Goal: Navigation & Orientation: Understand site structure

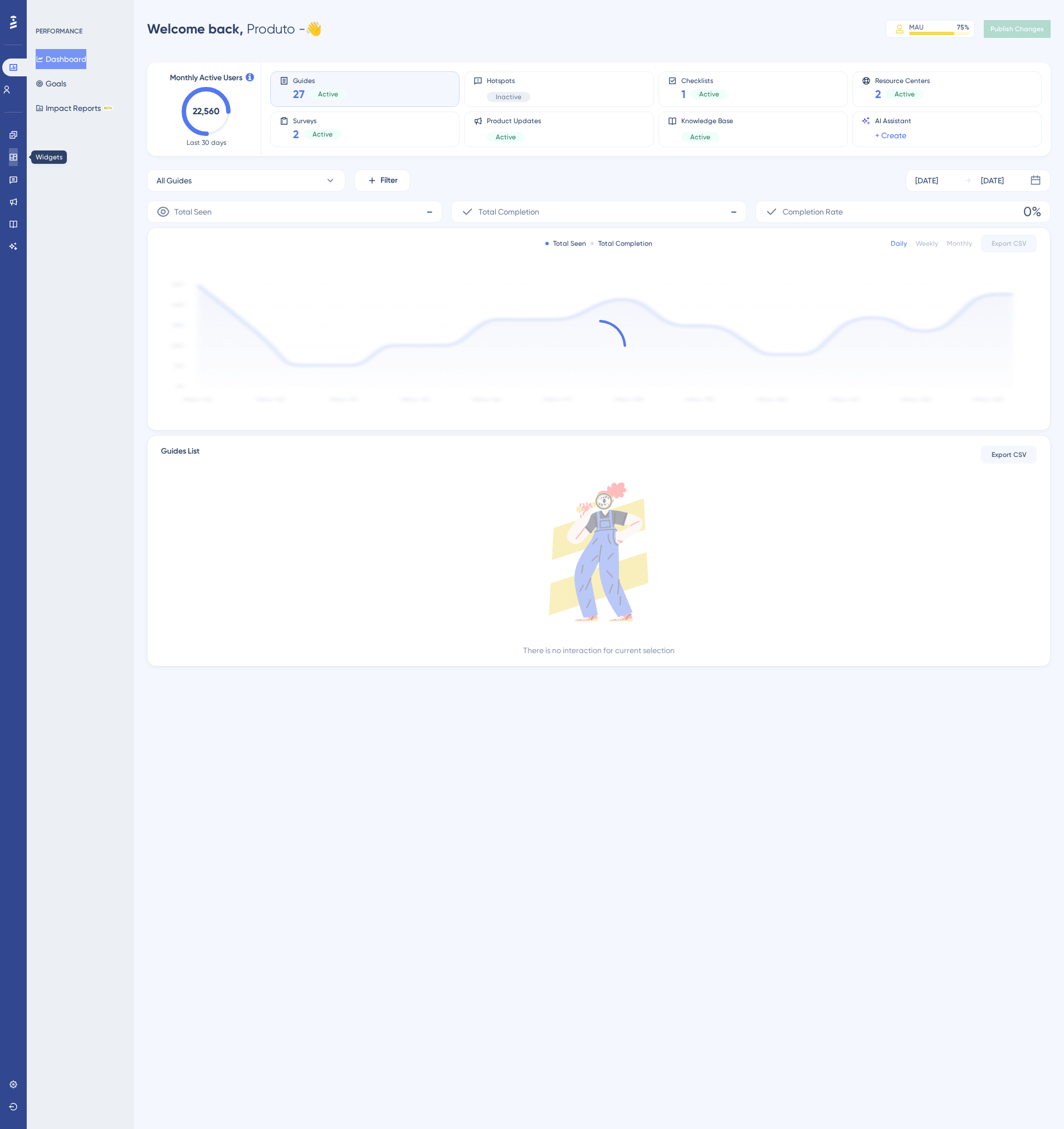
click at [9, 156] on icon at bounding box center [14, 157] width 9 height 9
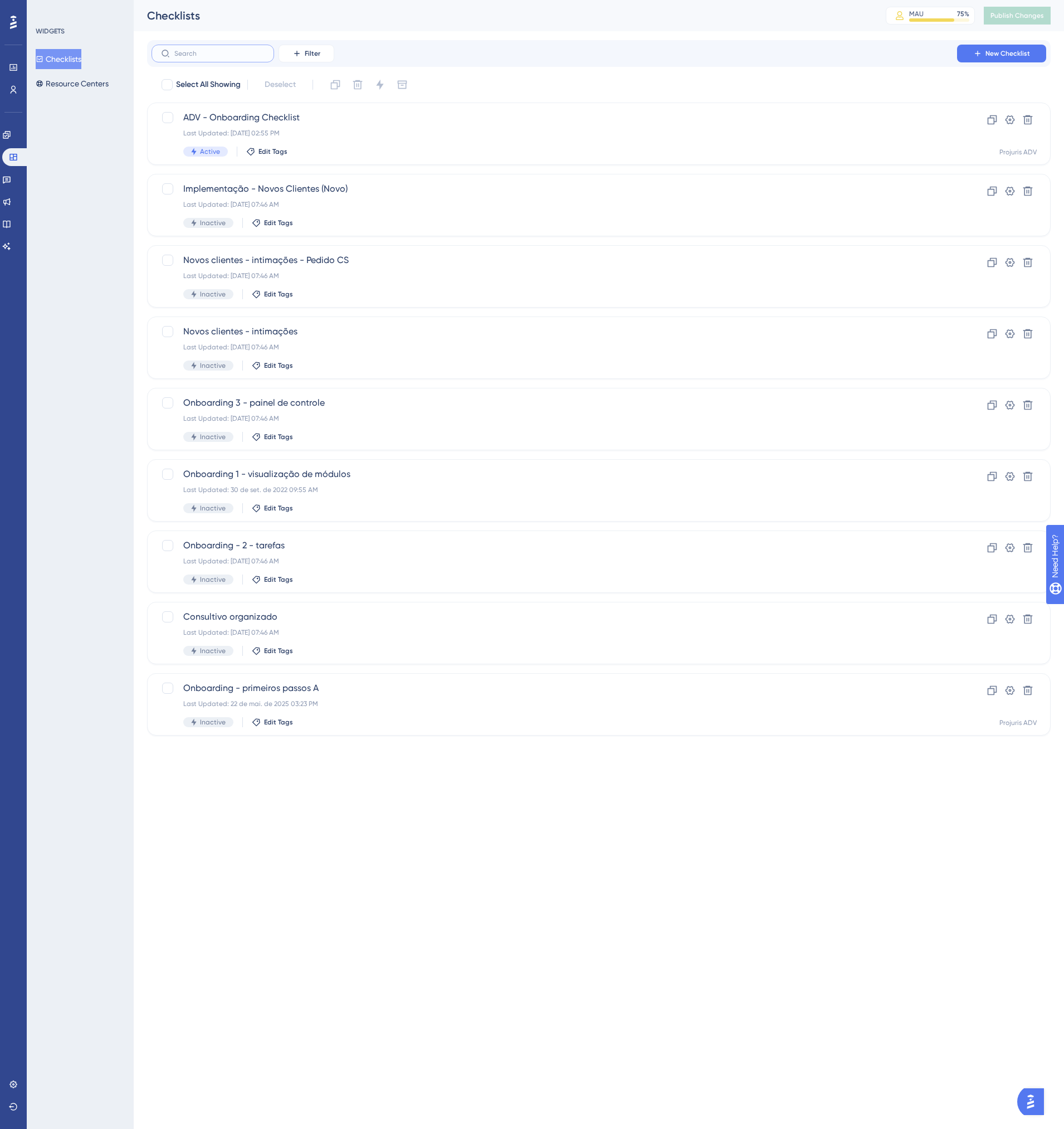
click at [219, 51] on input "text" at bounding box center [220, 53] width 90 height 8
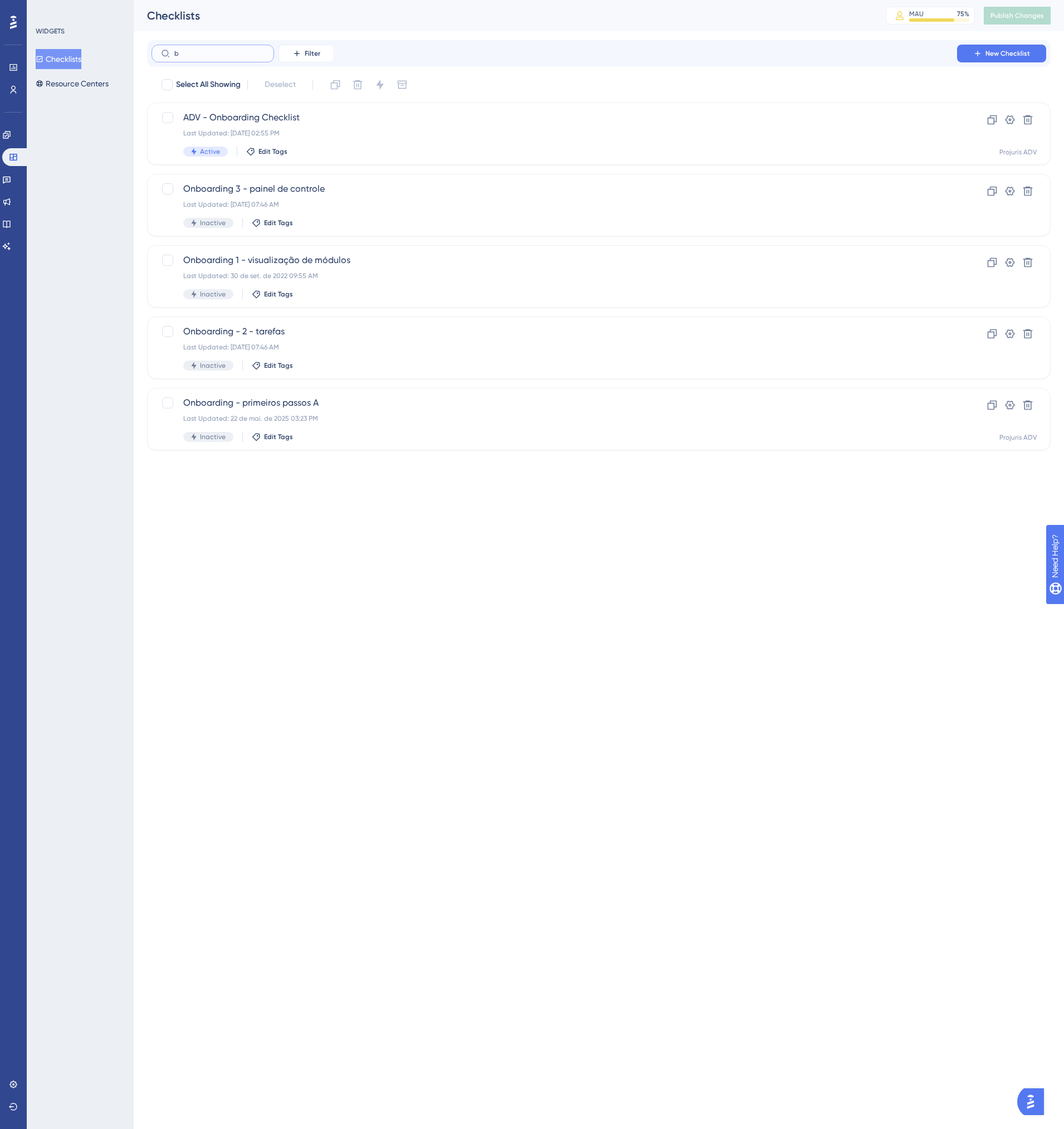
type input "bi"
checkbox input "true"
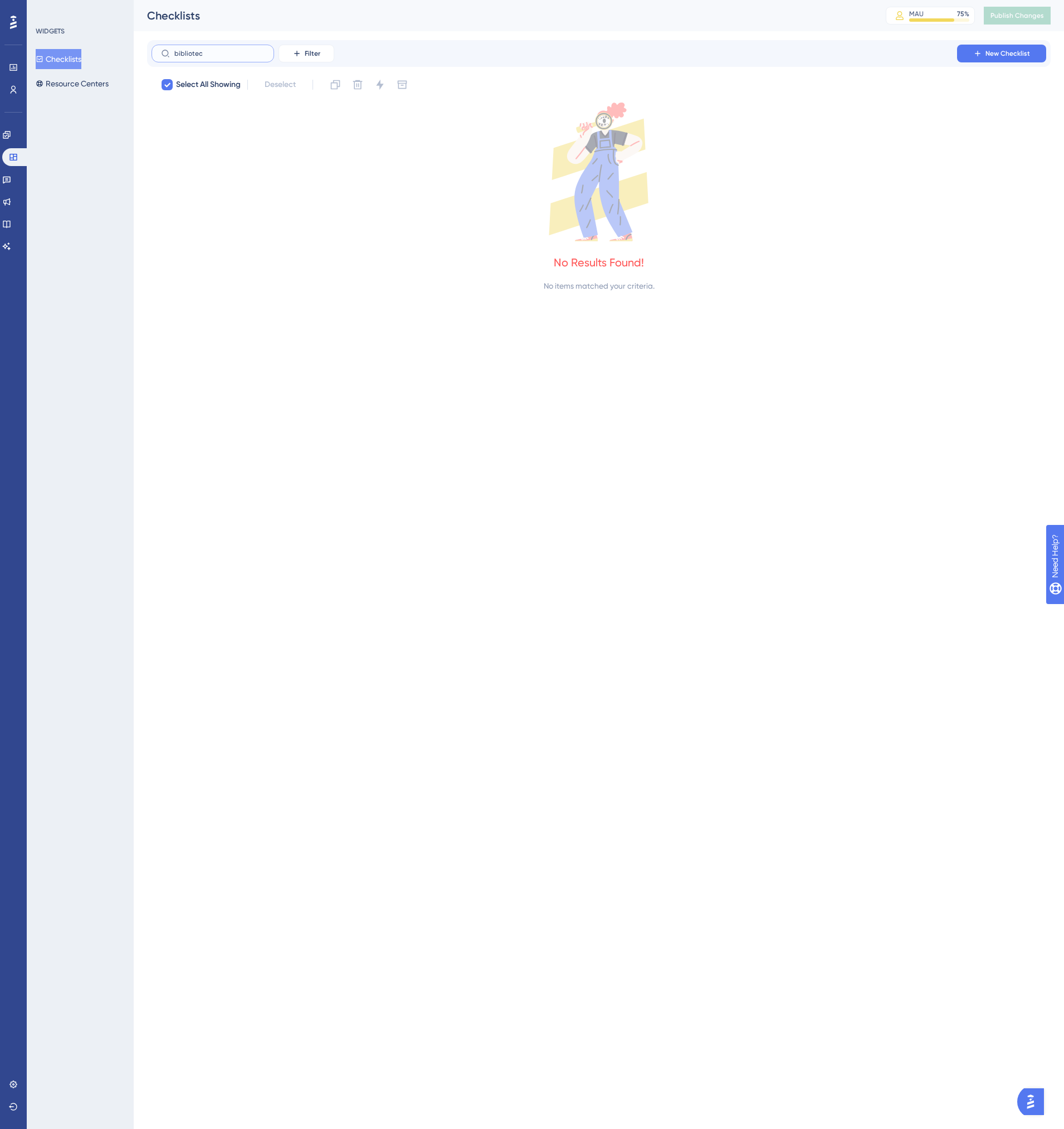
type input "biblioteca"
drag, startPoint x: 219, startPoint y: 52, endPoint x: 163, endPoint y: 51, distance: 56.0
click at [163, 51] on label "biblioteca" at bounding box center [213, 53] width 122 height 18
checkbox input "false"
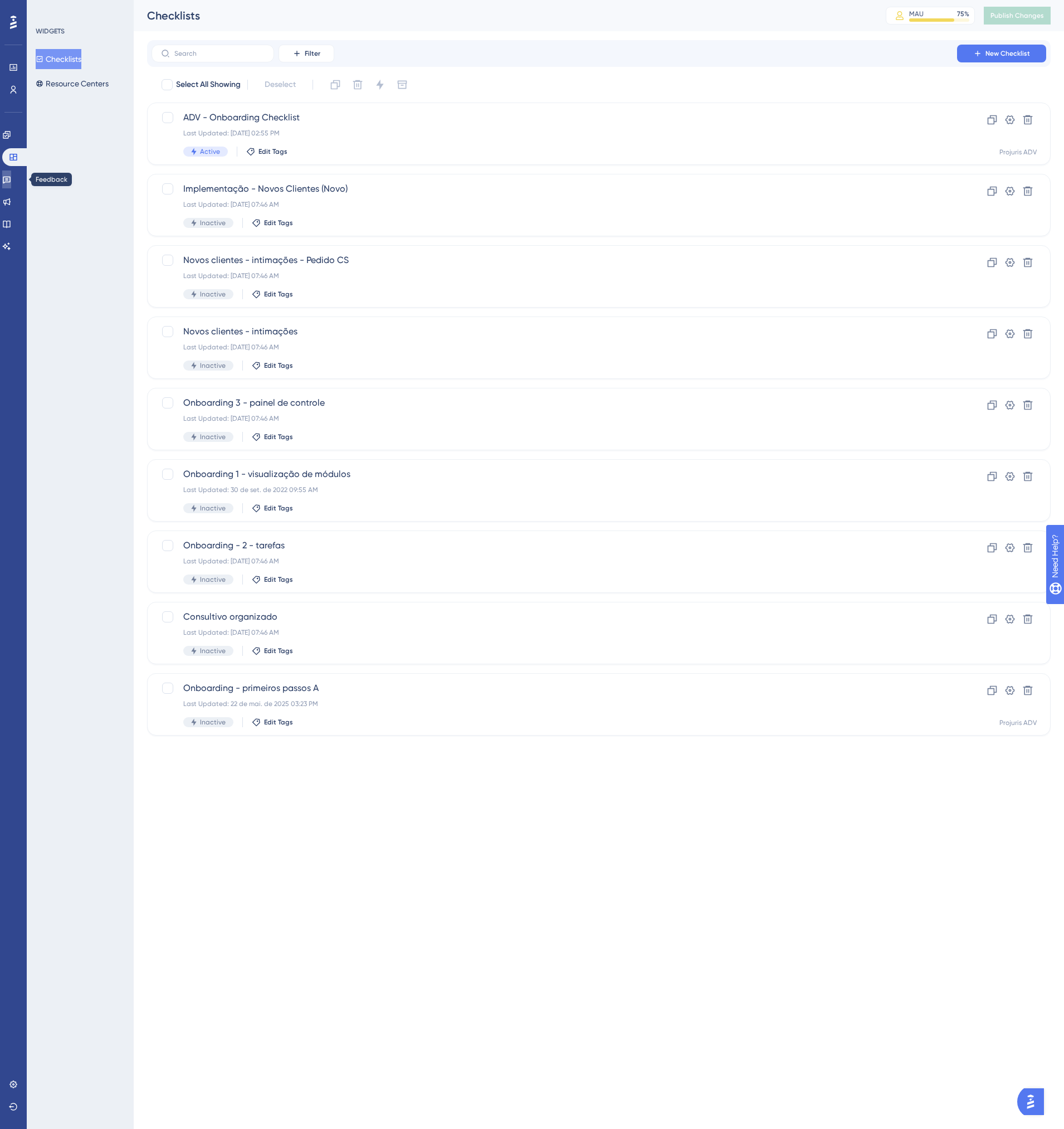
click at [10, 184] on link at bounding box center [6, 180] width 9 height 18
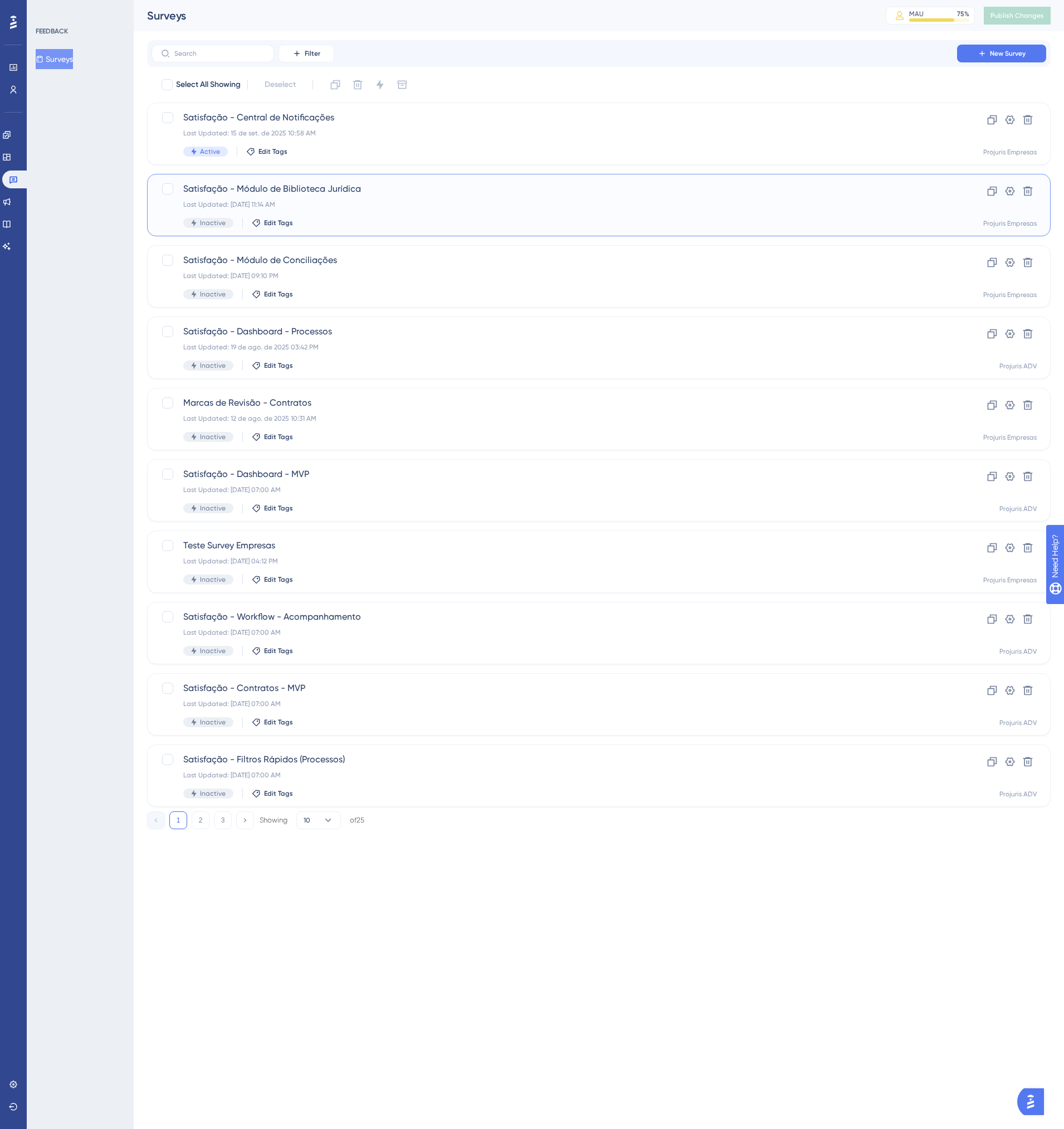
click at [348, 202] on div "Last Updated: 22 de set. de 2025 11:14 AM" at bounding box center [555, 205] width 742 height 9
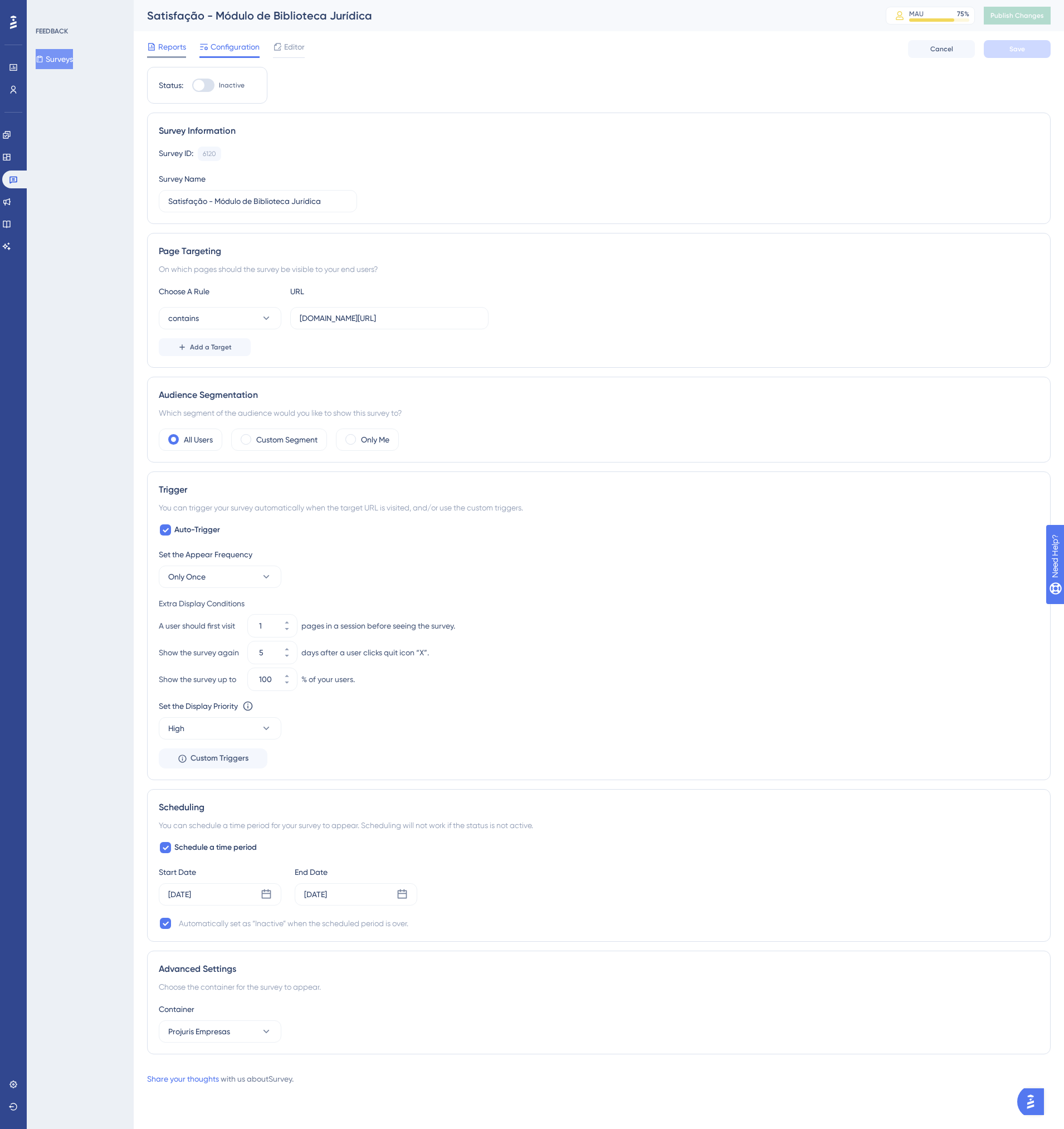
click at [163, 51] on span "Reports" at bounding box center [172, 46] width 28 height 14
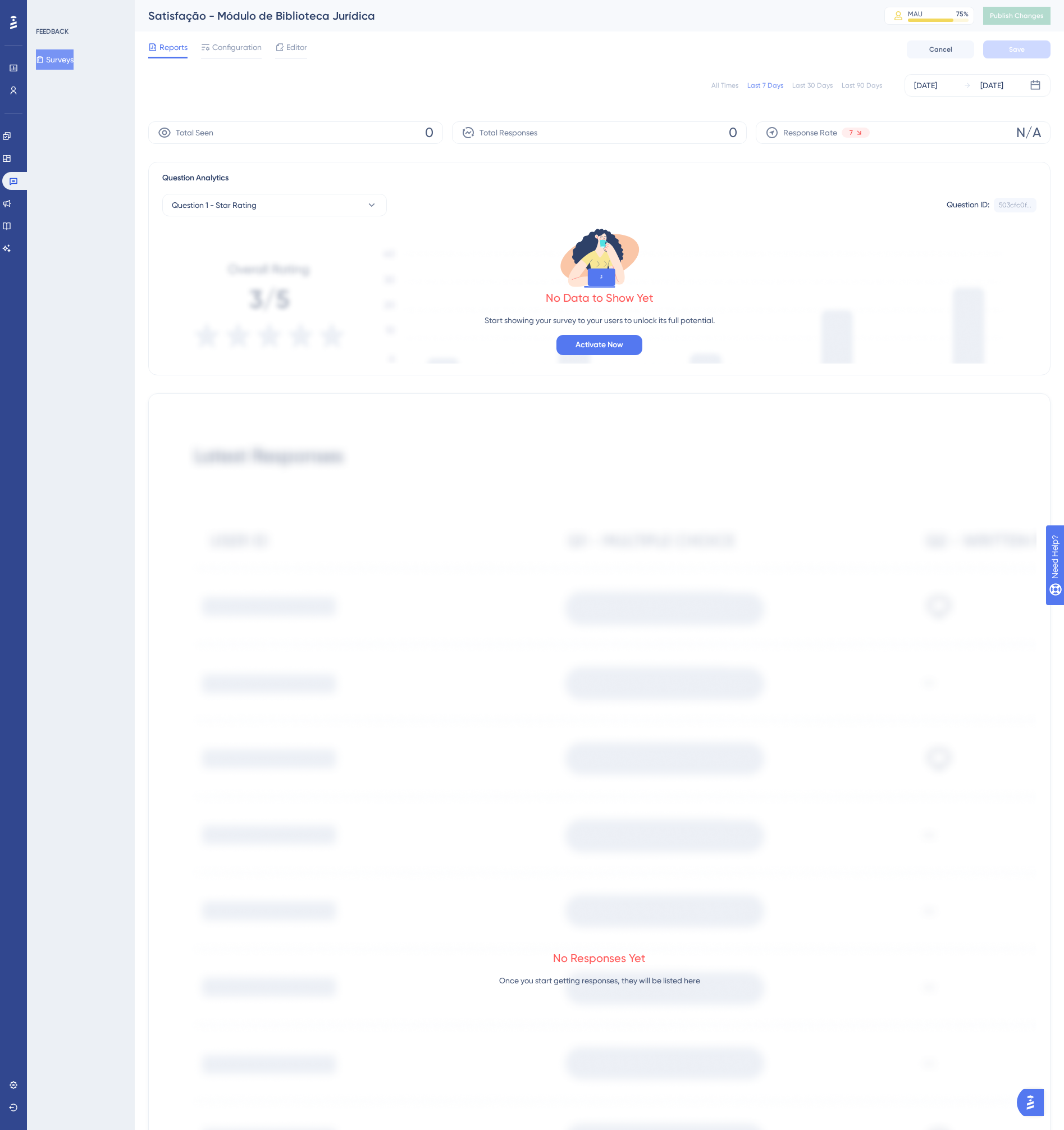
click at [734, 86] on div "All Times" at bounding box center [725, 86] width 27 height 9
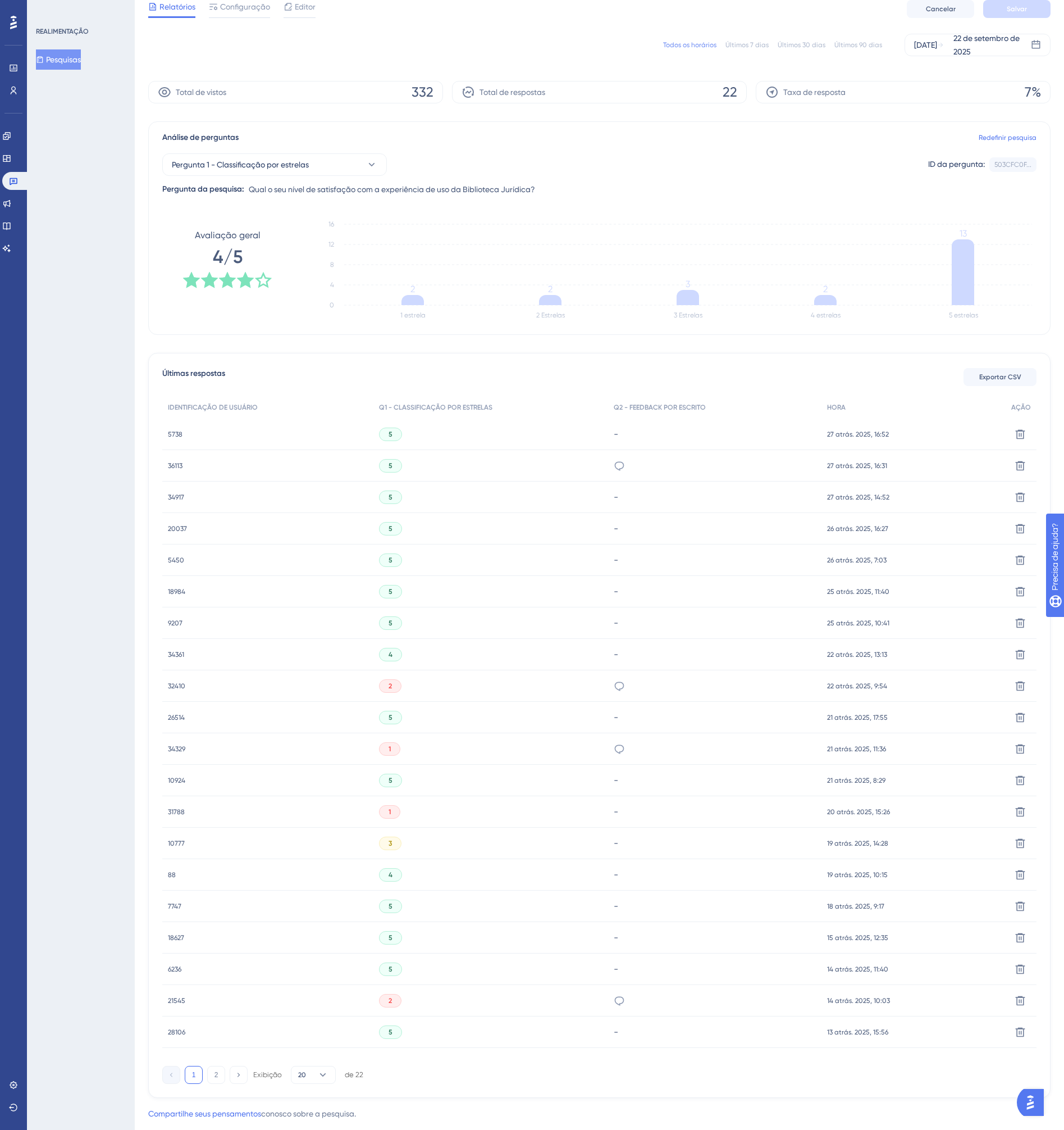
scroll to position [62, 0]
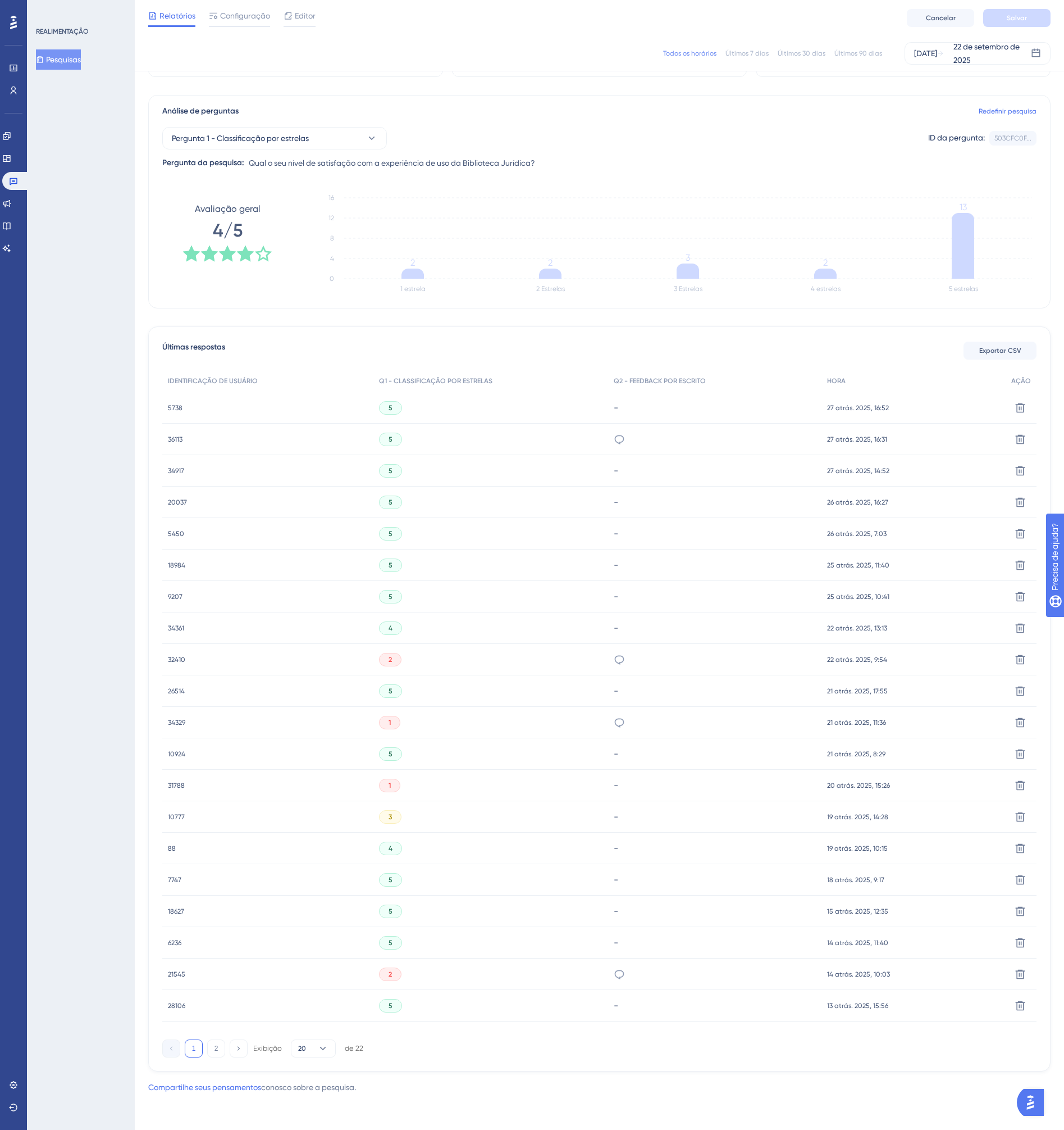
click at [393, 664] on div "2" at bounding box center [390, 659] width 23 height 14
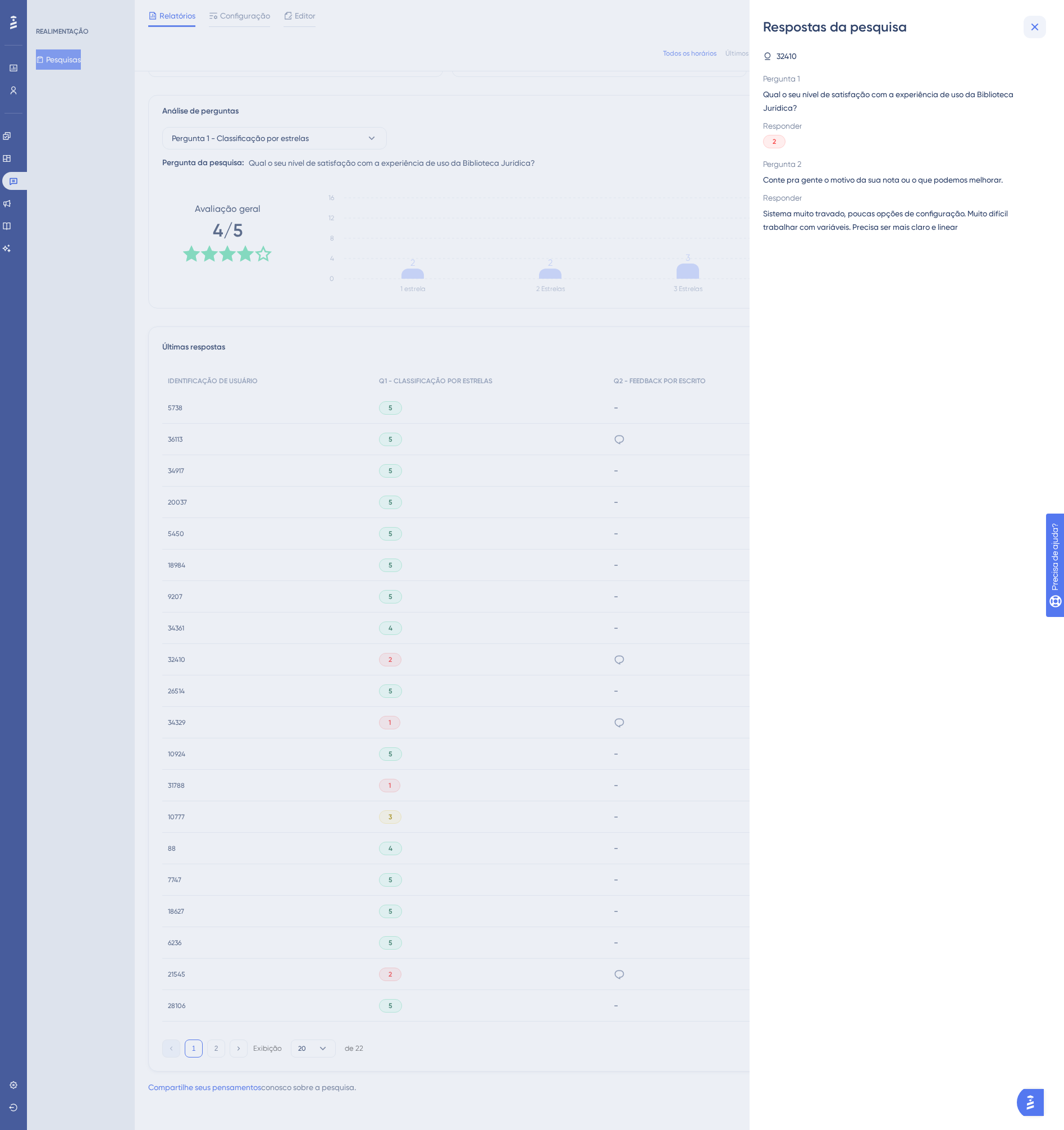
click at [1041, 28] on icon at bounding box center [1035, 27] width 14 height 14
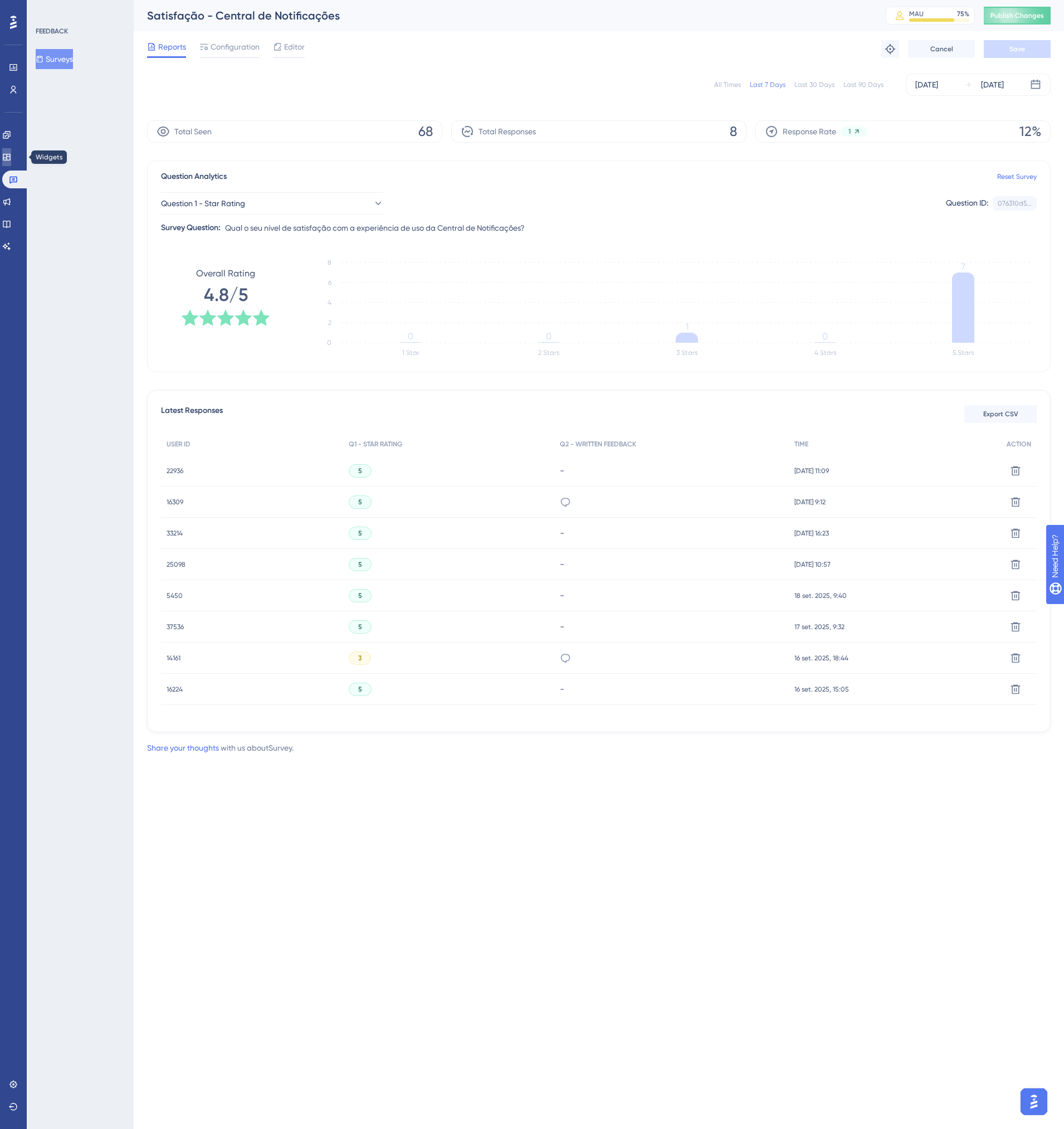
click at [10, 157] on icon at bounding box center [6, 157] width 7 height 6
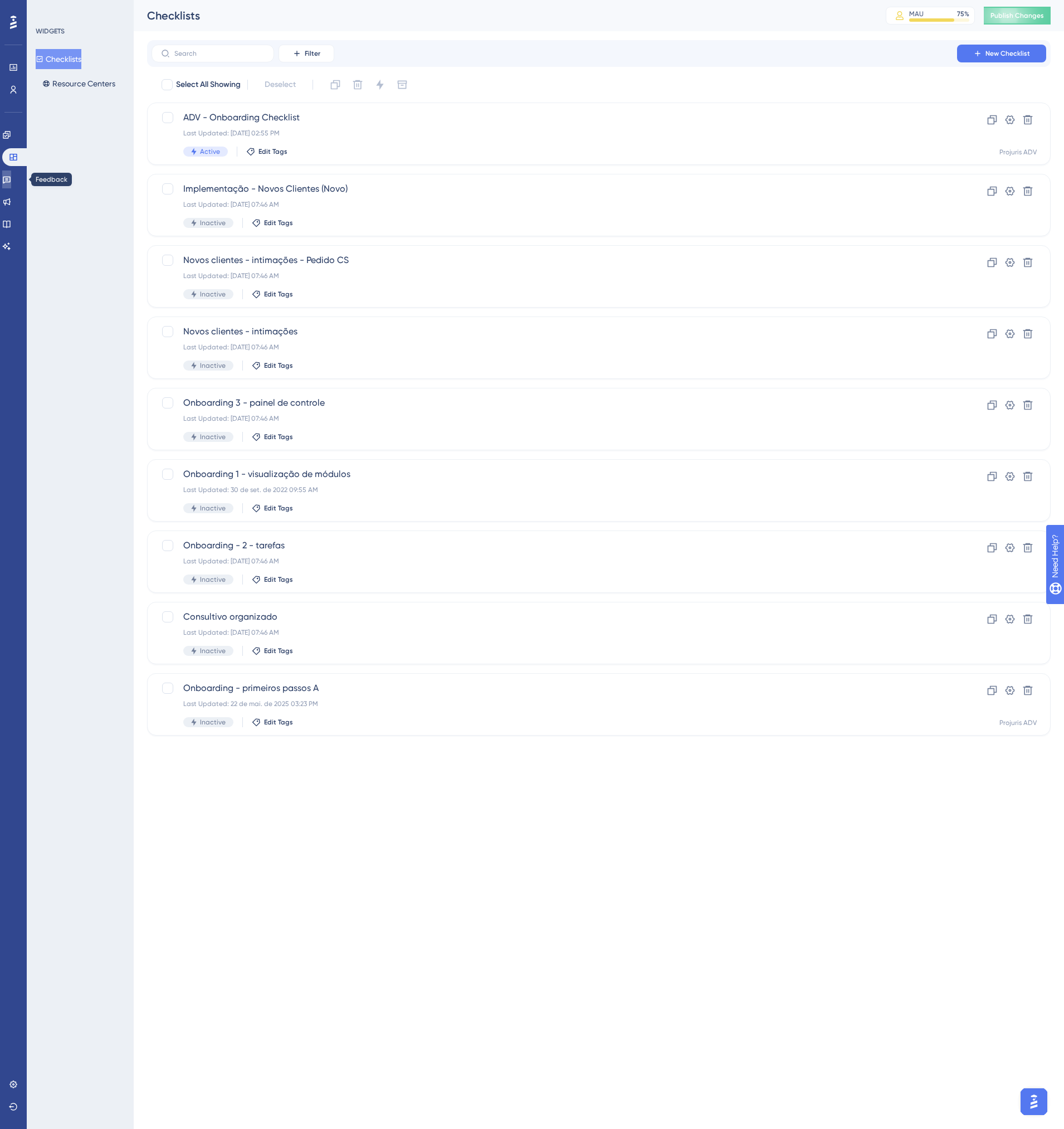
click at [11, 176] on icon at bounding box center [6, 180] width 9 height 9
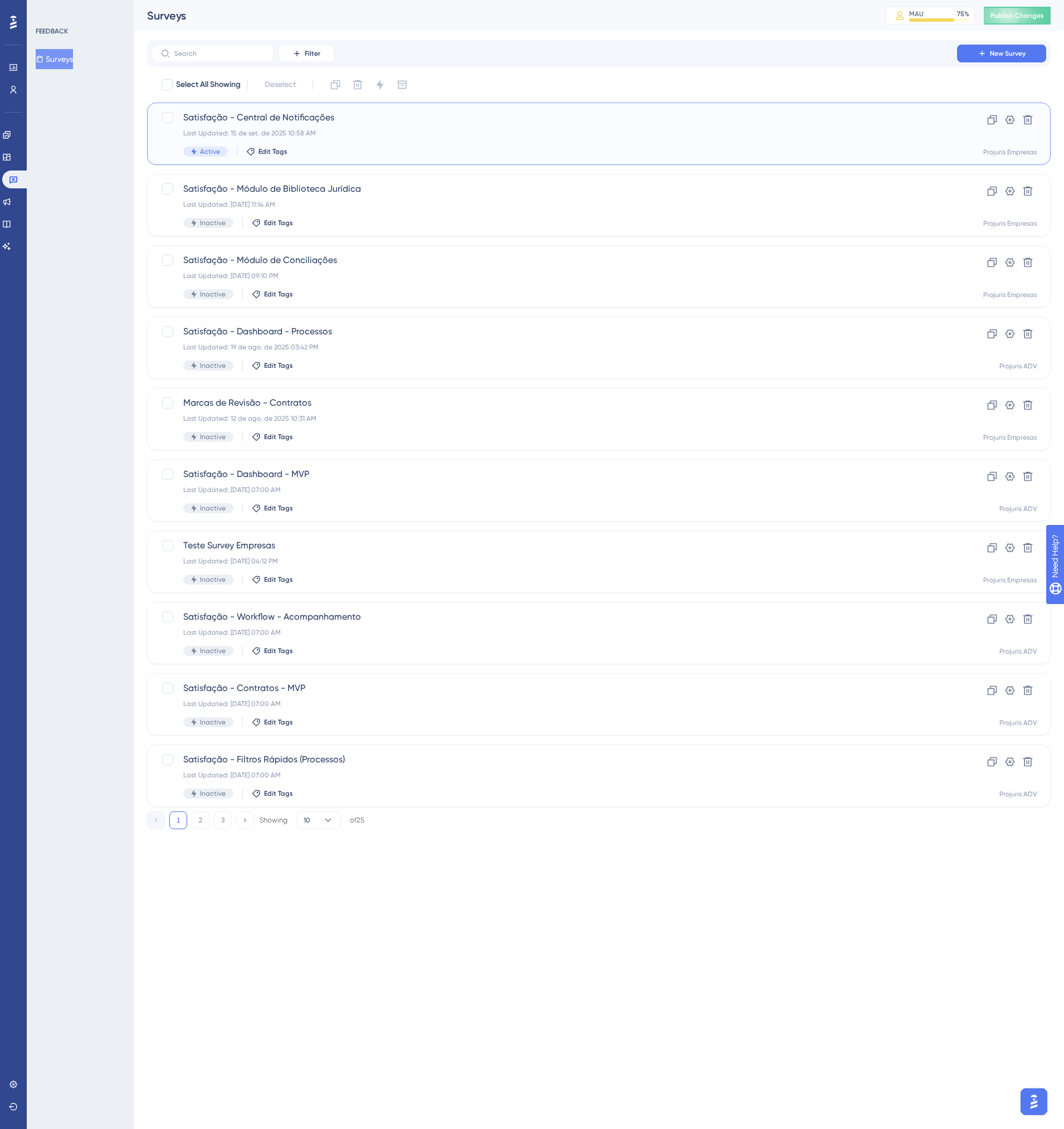
click at [377, 130] on div "Last Updated: 15 de set. de 2025 10:58 AM" at bounding box center [555, 133] width 742 height 9
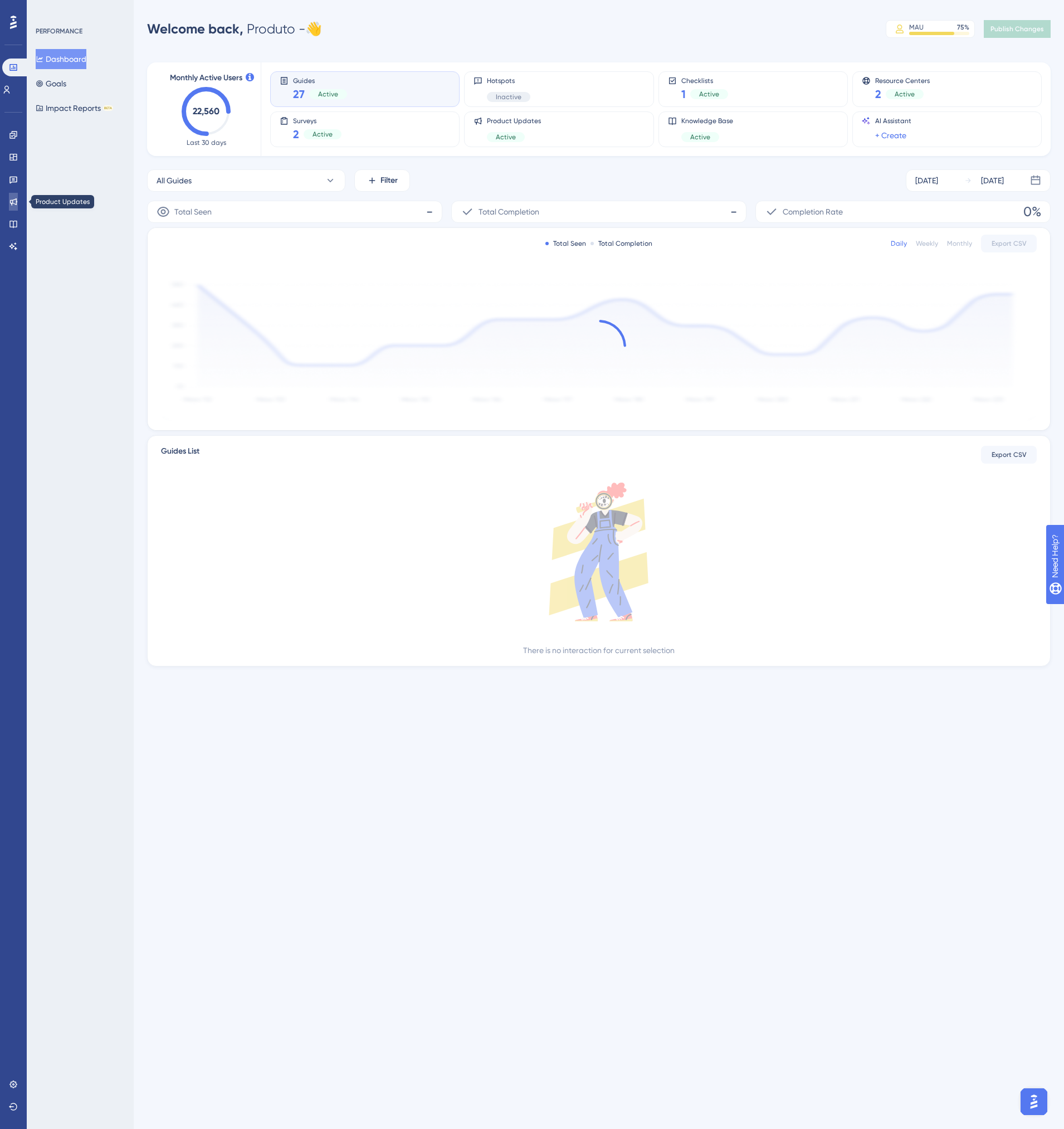
click at [12, 205] on icon at bounding box center [14, 202] width 9 height 9
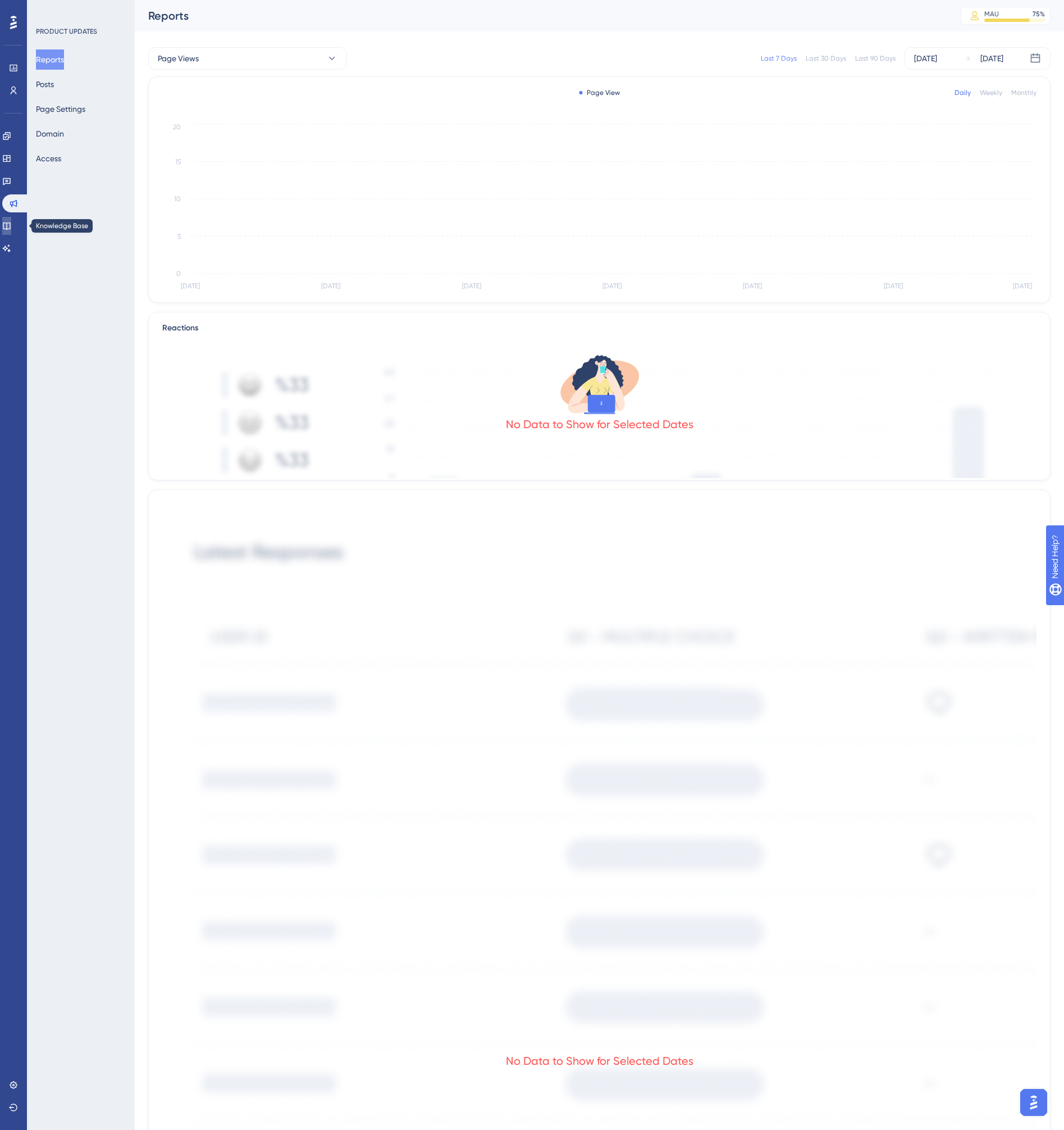
click at [11, 223] on icon at bounding box center [6, 226] width 9 height 9
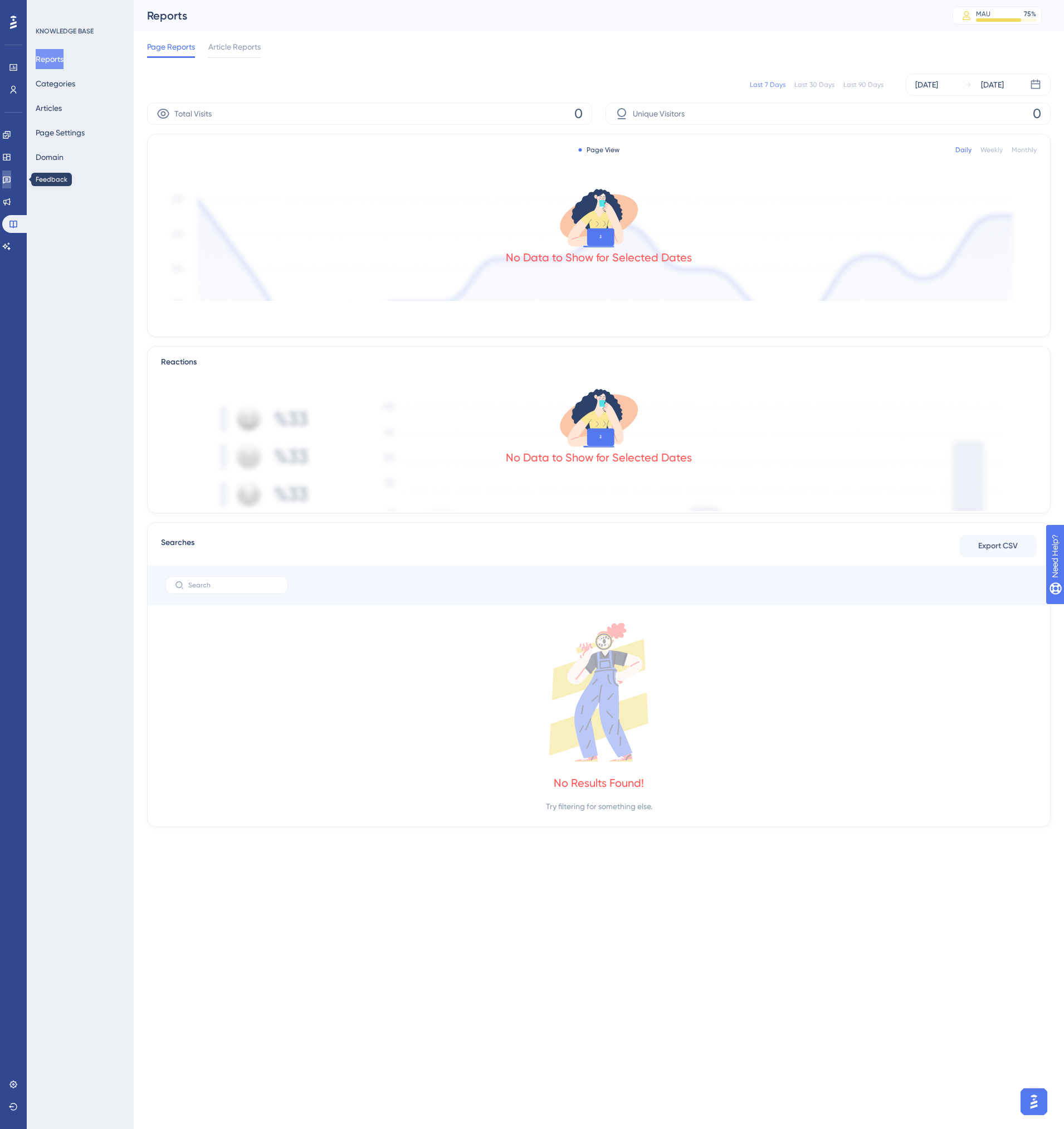
click at [11, 178] on link at bounding box center [6, 180] width 9 height 18
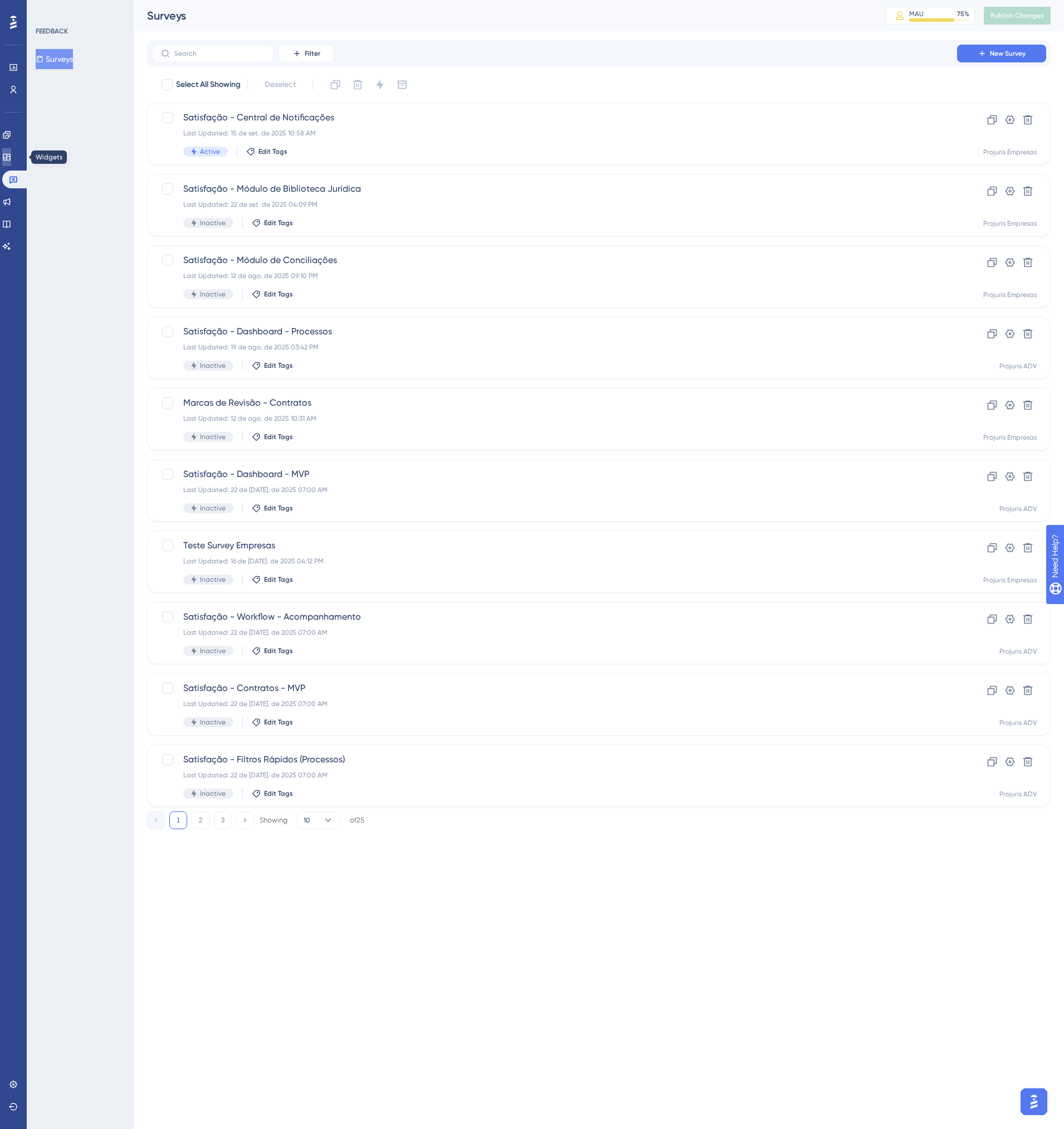
click at [11, 157] on icon at bounding box center [6, 157] width 9 height 9
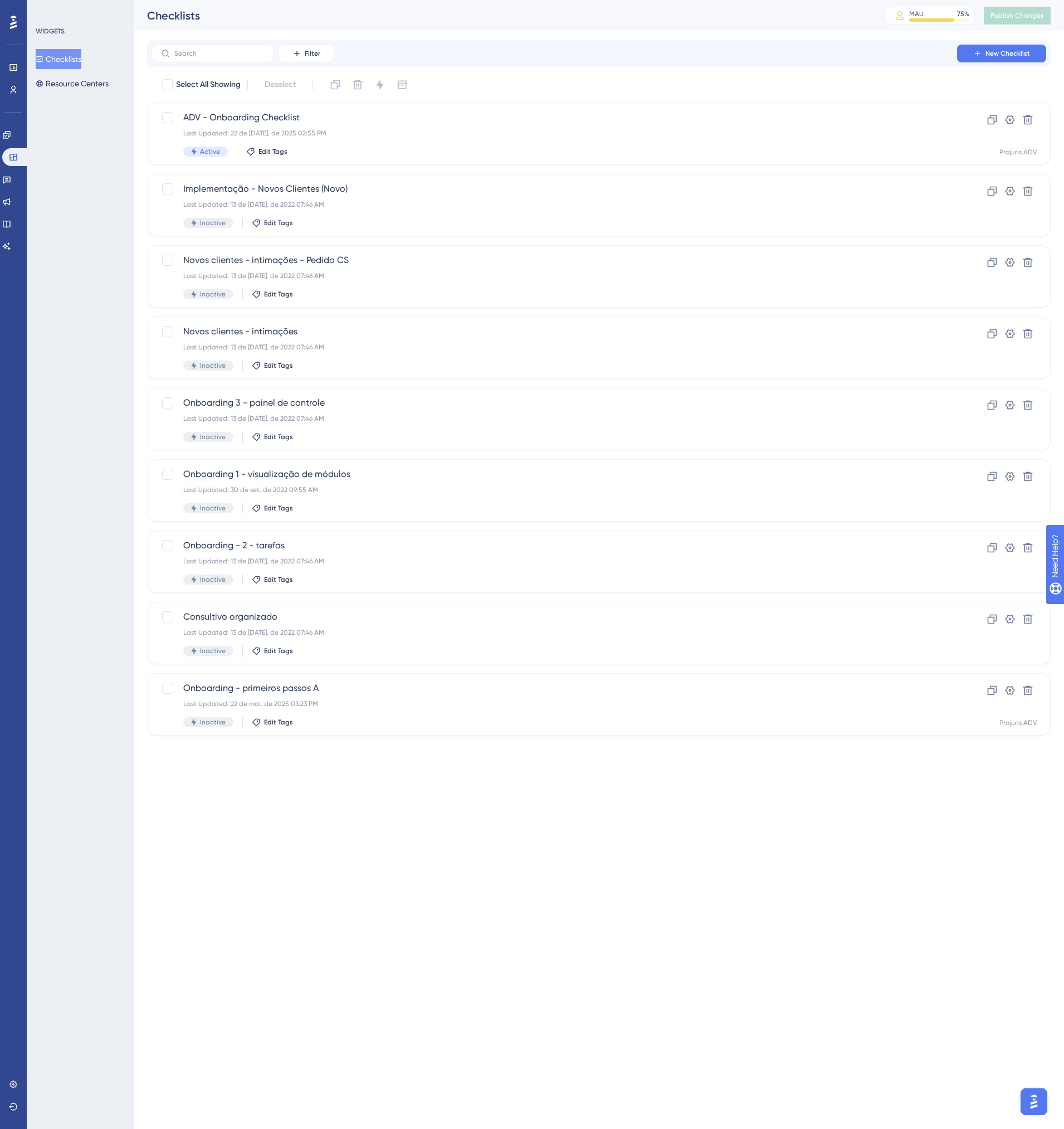
click at [58, 72] on div "Checklists Resource Centers" at bounding box center [81, 71] width 90 height 44
click at [67, 84] on button "Resource Centers" at bounding box center [71, 83] width 73 height 20
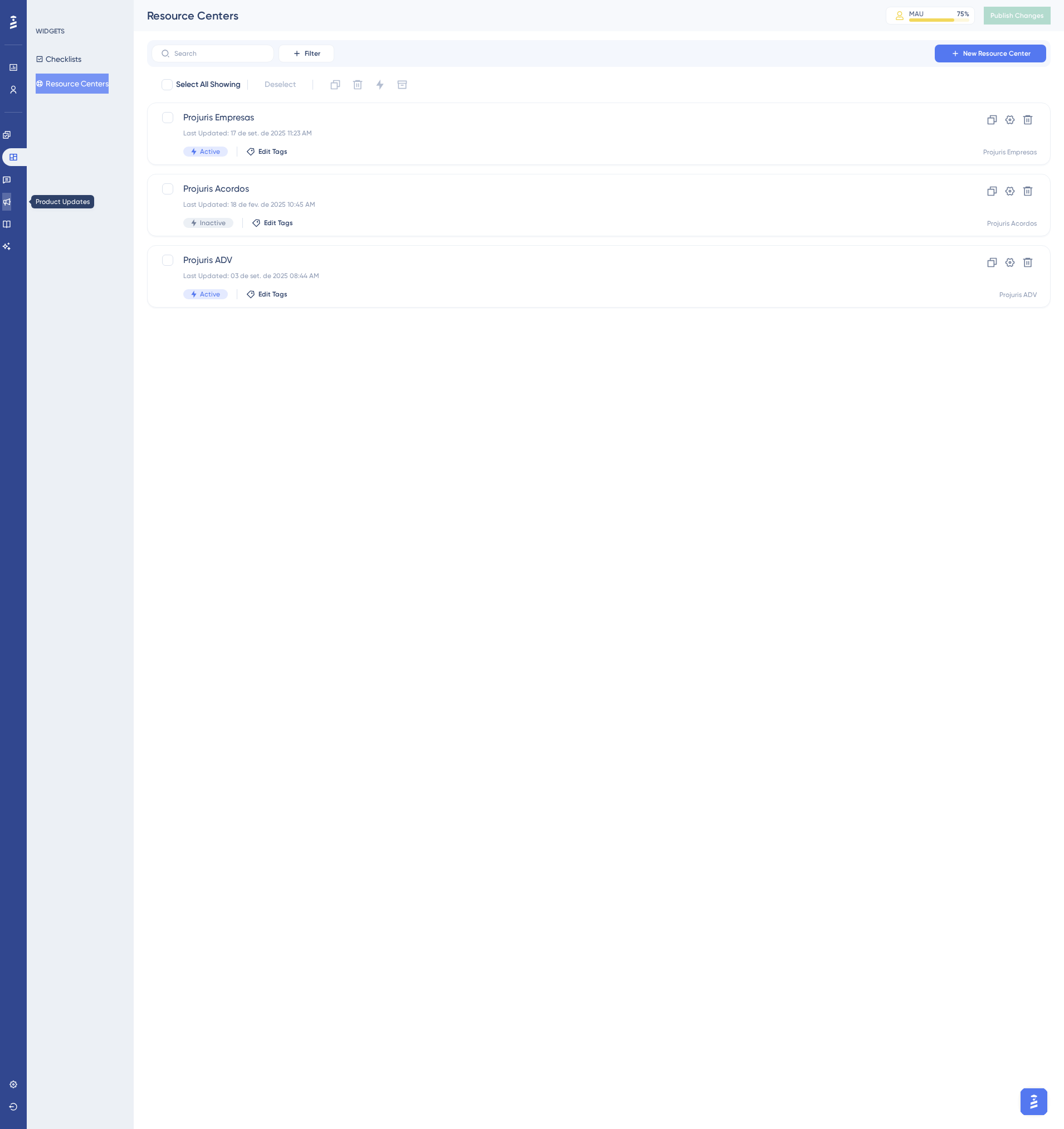
click at [10, 204] on icon at bounding box center [6, 202] width 7 height 7
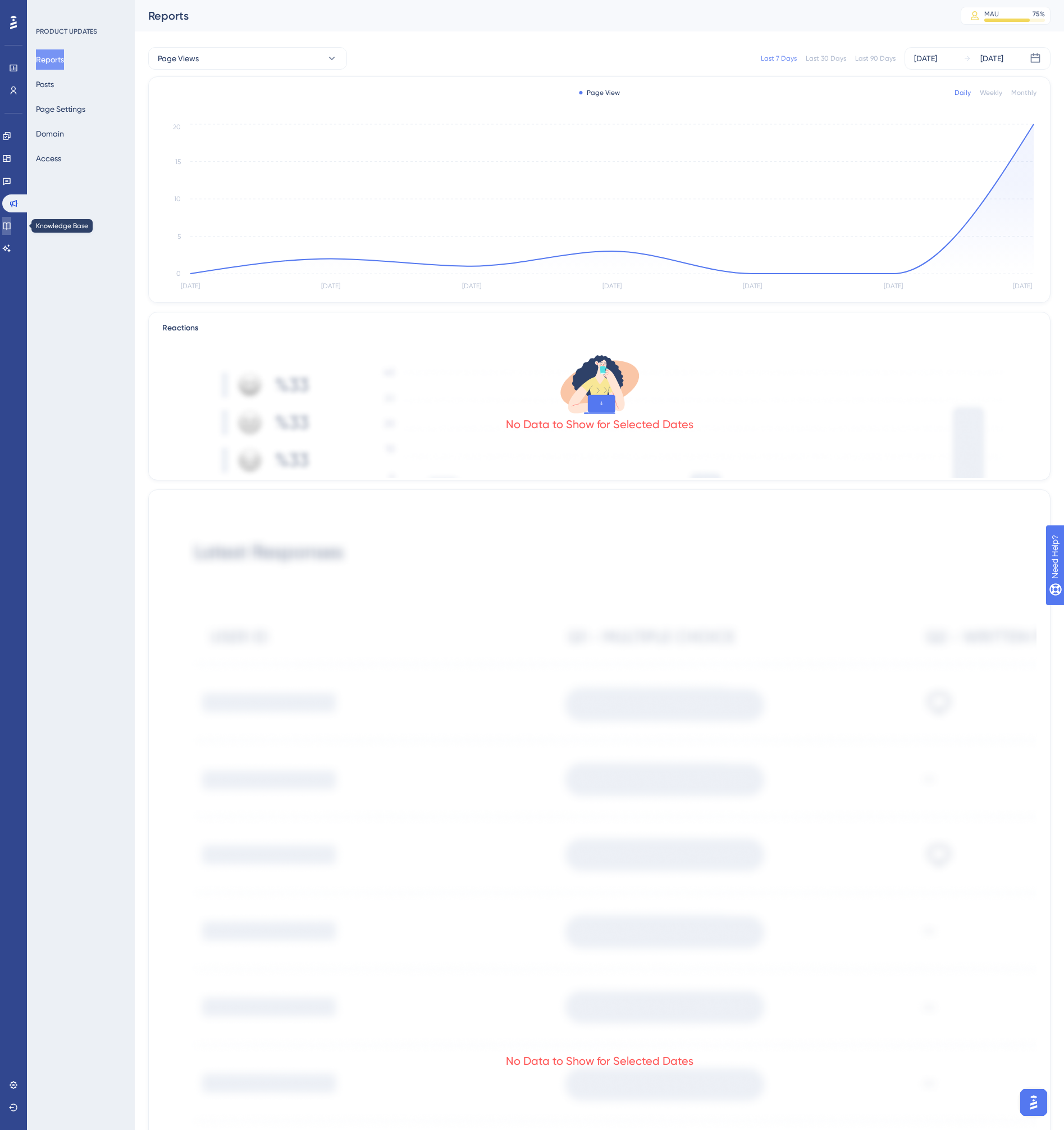
click at [11, 220] on link at bounding box center [6, 226] width 9 height 18
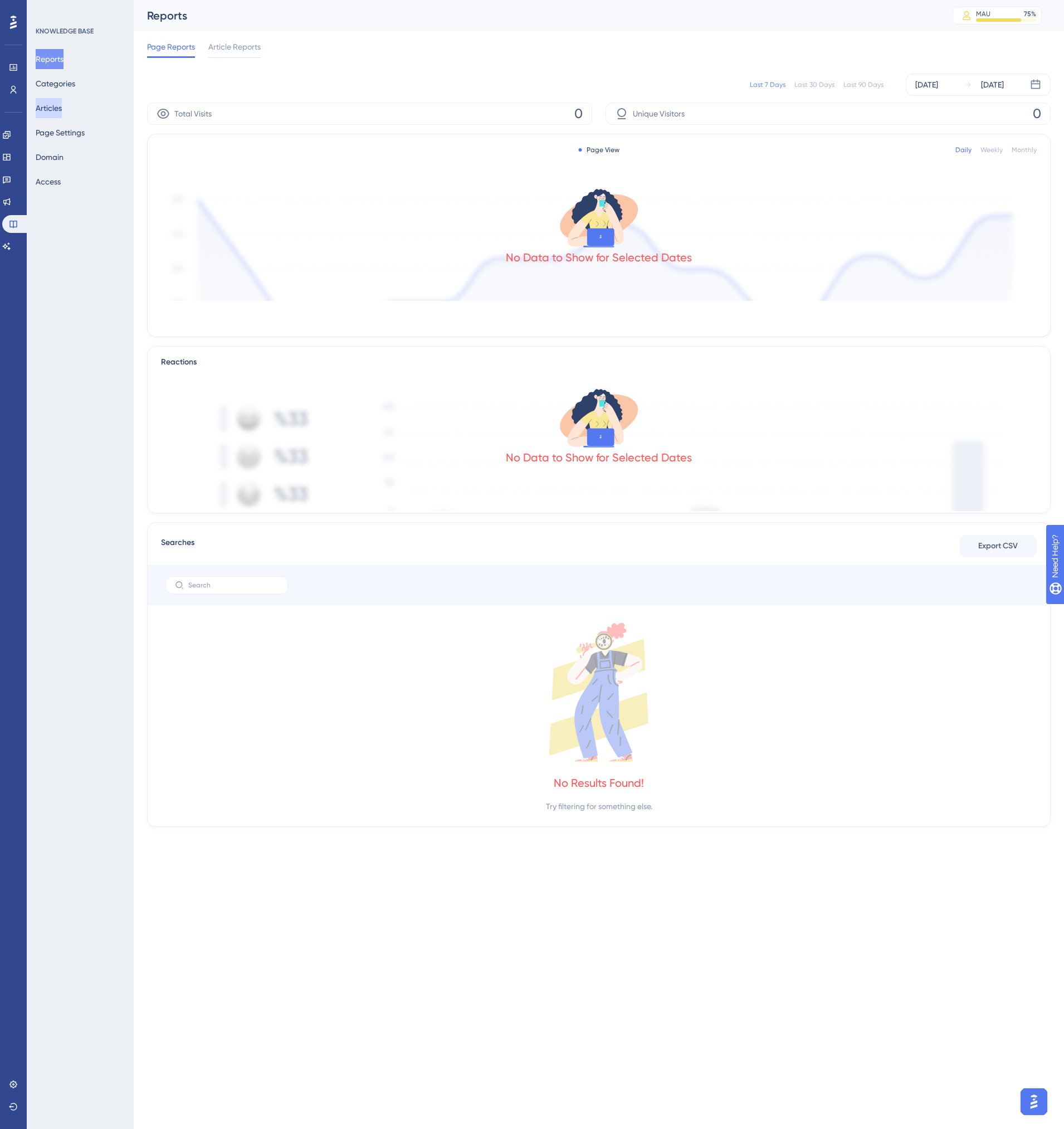
click at [62, 107] on button "Articles" at bounding box center [48, 108] width 26 height 20
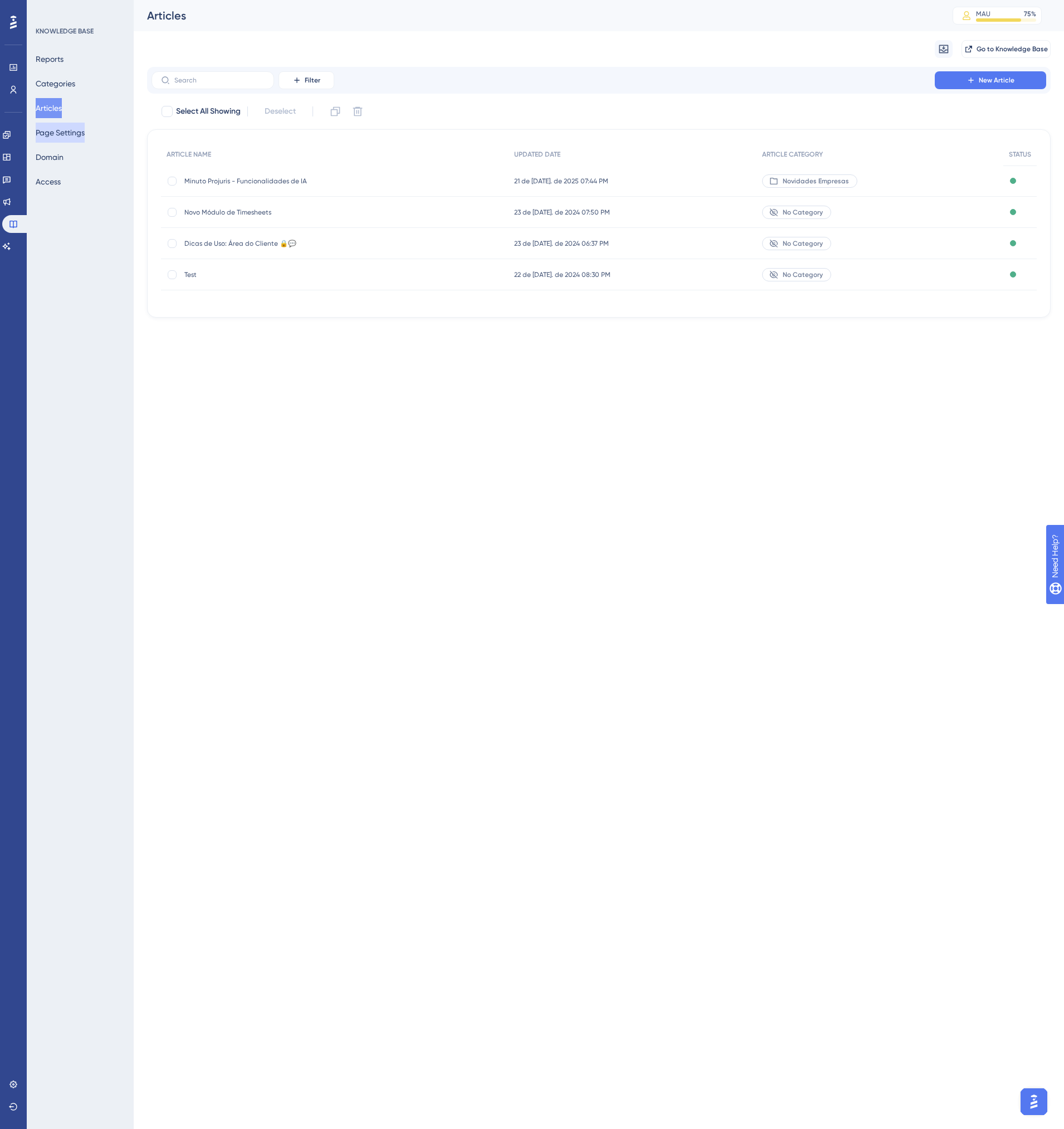
click at [64, 135] on button "Page Settings" at bounding box center [60, 132] width 49 height 20
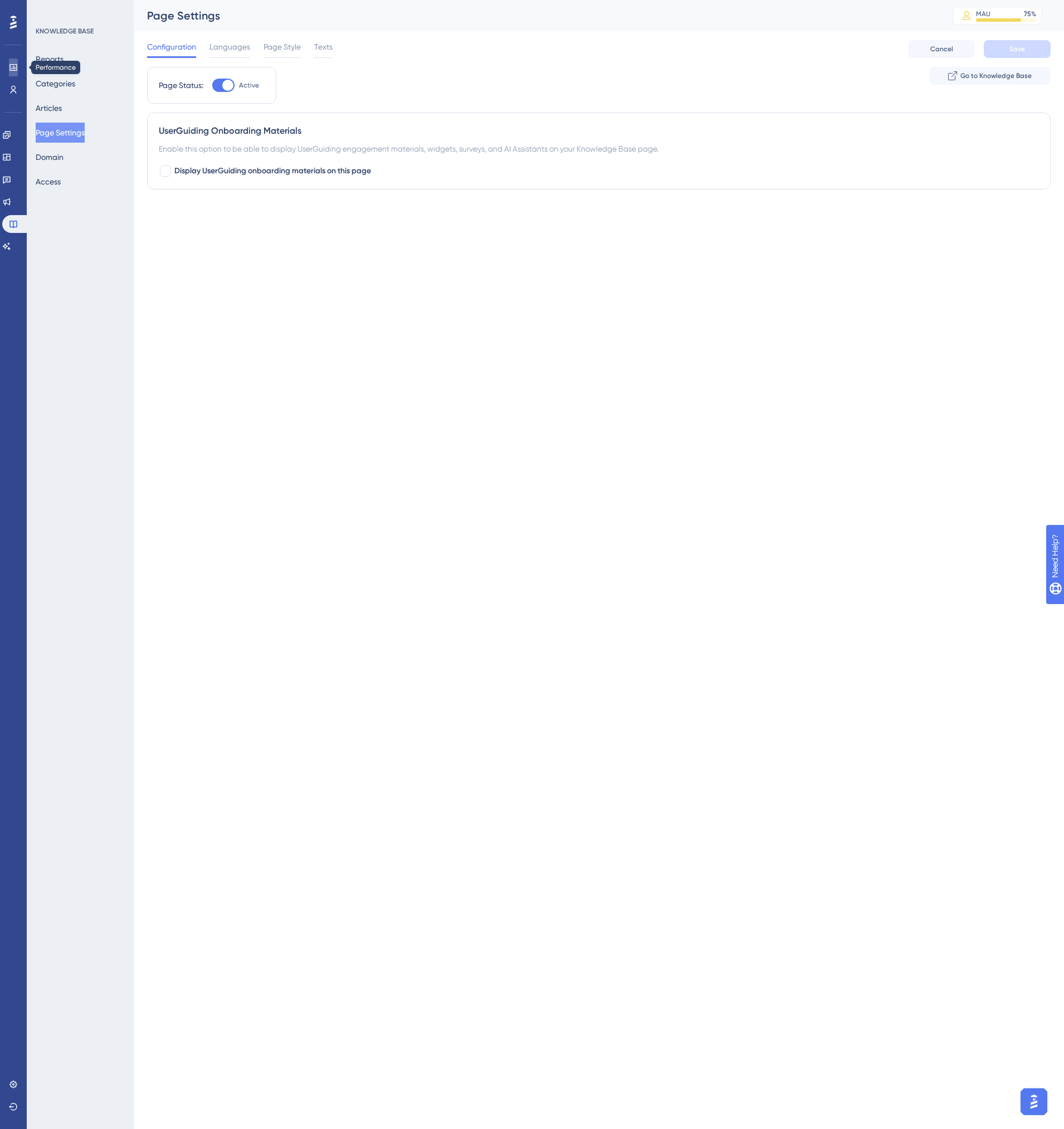
click at [10, 68] on icon at bounding box center [13, 67] width 7 height 6
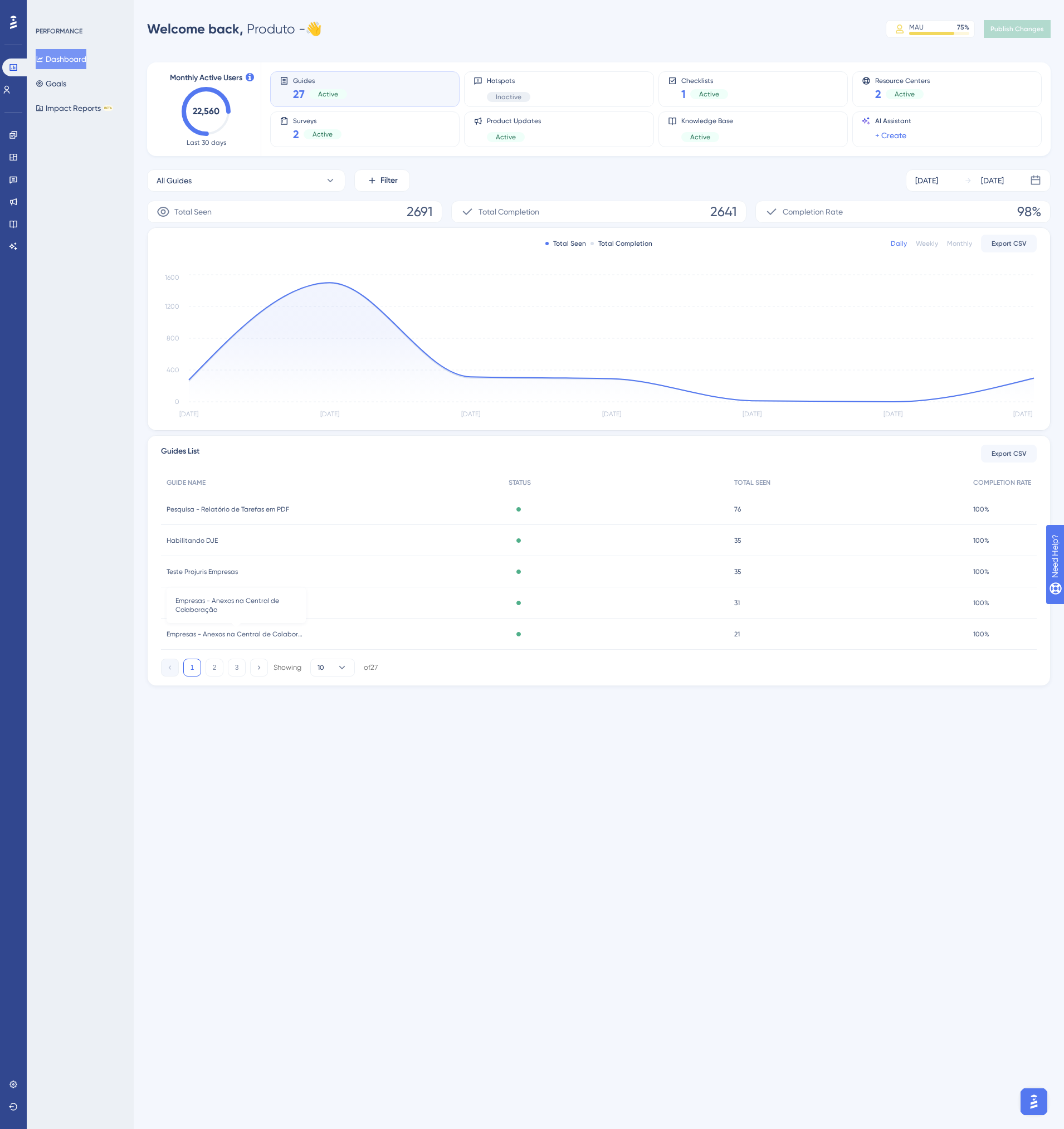
click at [216, 634] on span "Empresas - Anexos na Central de Colaboração" at bounding box center [236, 634] width 139 height 9
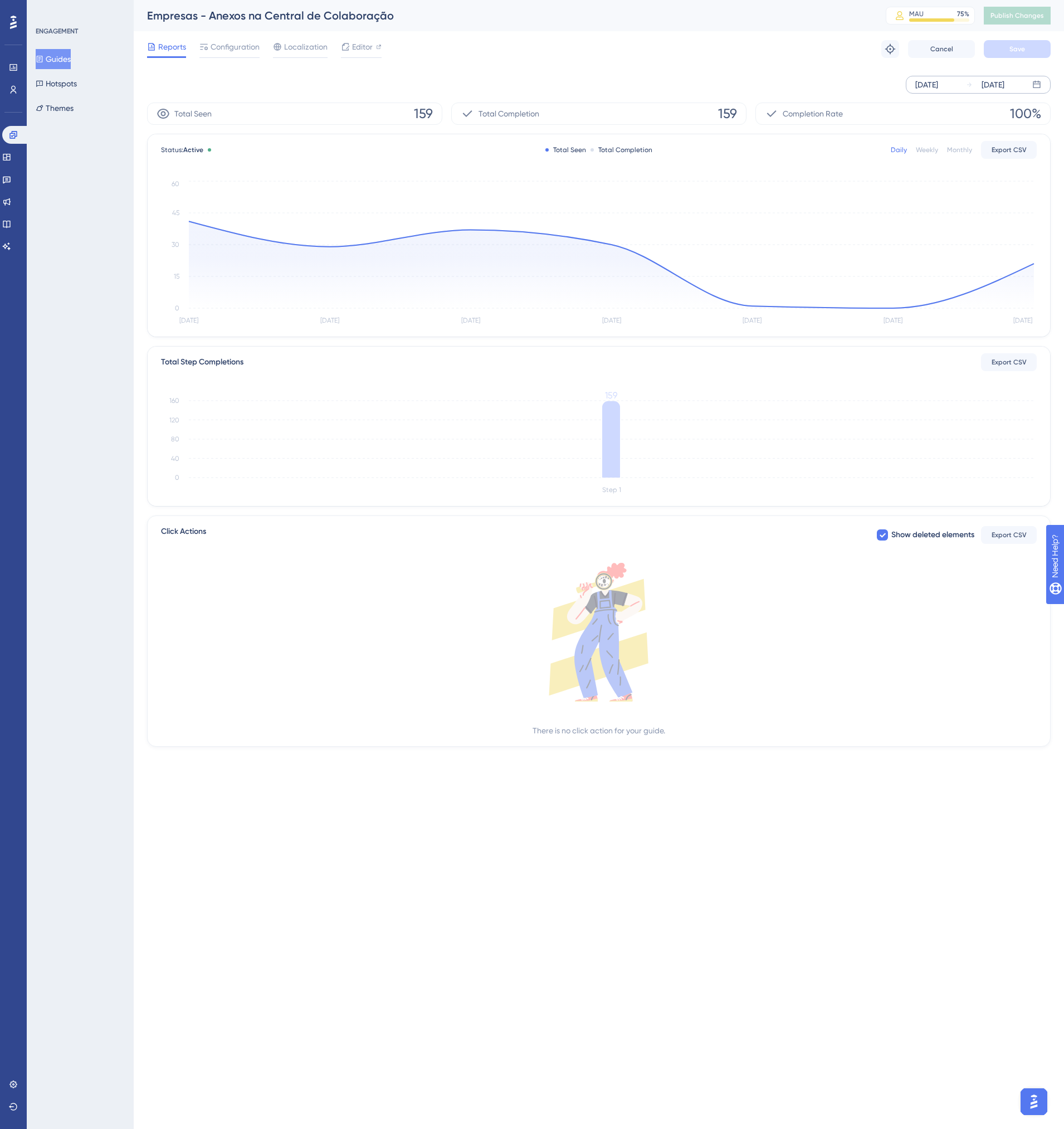
click at [938, 89] on div "Sep 16 2025" at bounding box center [926, 84] width 23 height 14
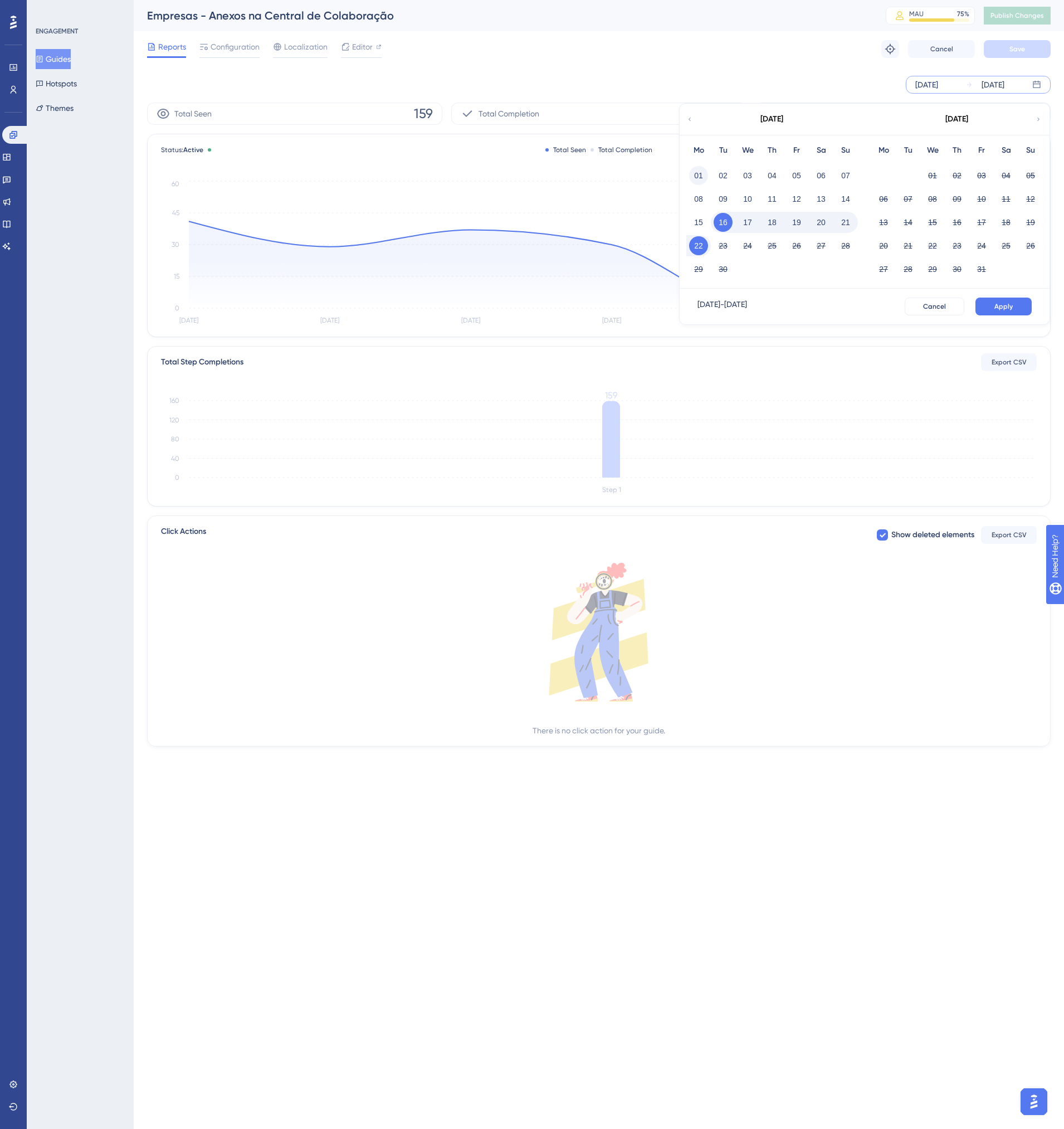
click at [698, 178] on button "01" at bounding box center [698, 175] width 19 height 19
click at [994, 307] on button "Apply" at bounding box center [1003, 307] width 56 height 18
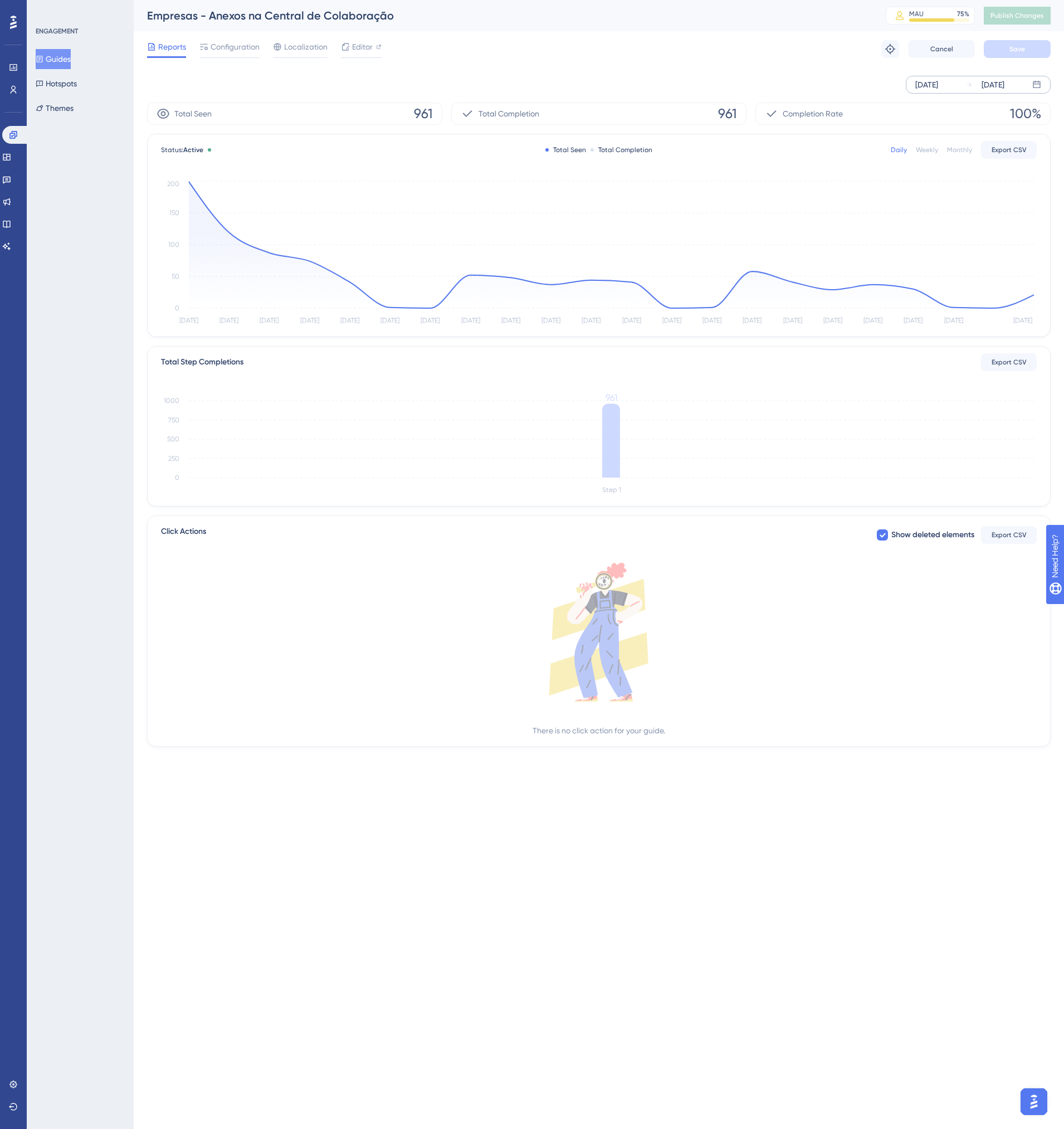
click at [938, 84] on div "Sep 01 2025" at bounding box center [926, 84] width 23 height 14
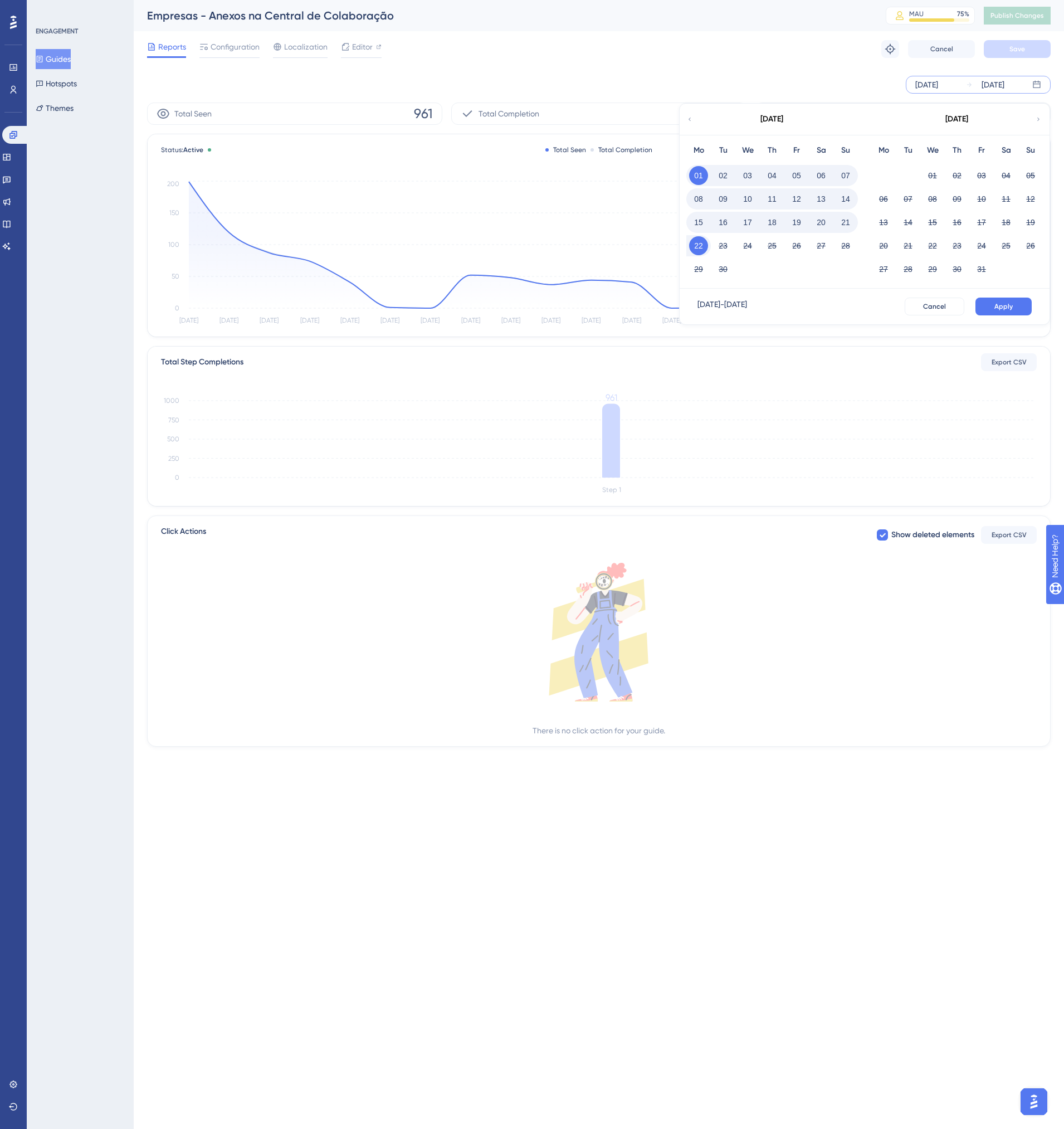
click at [687, 119] on icon at bounding box center [690, 119] width 6 height 10
click at [981, 178] on button "01" at bounding box center [981, 175] width 19 height 19
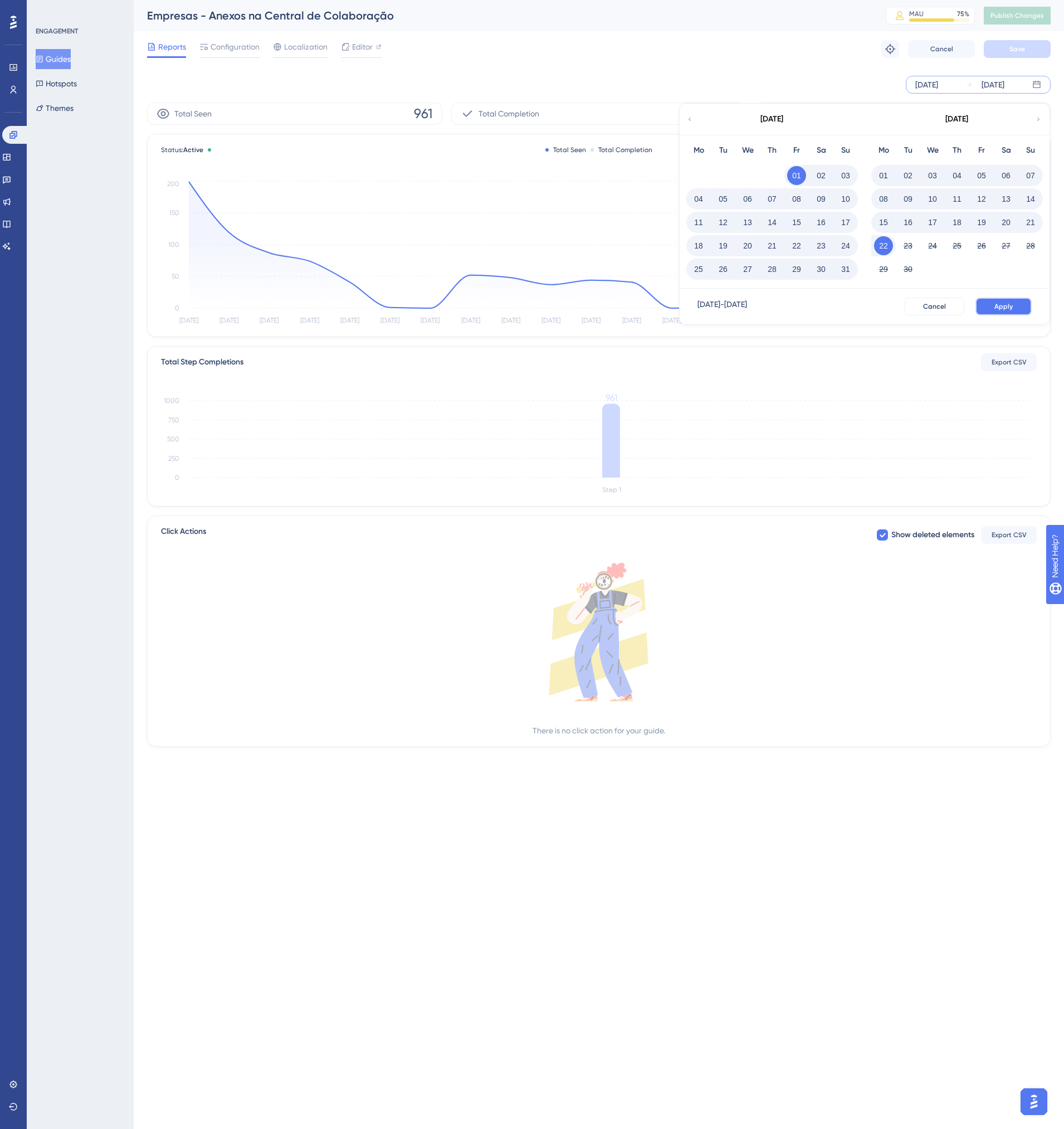
click at [997, 303] on span "Apply" at bounding box center [1003, 307] width 19 height 9
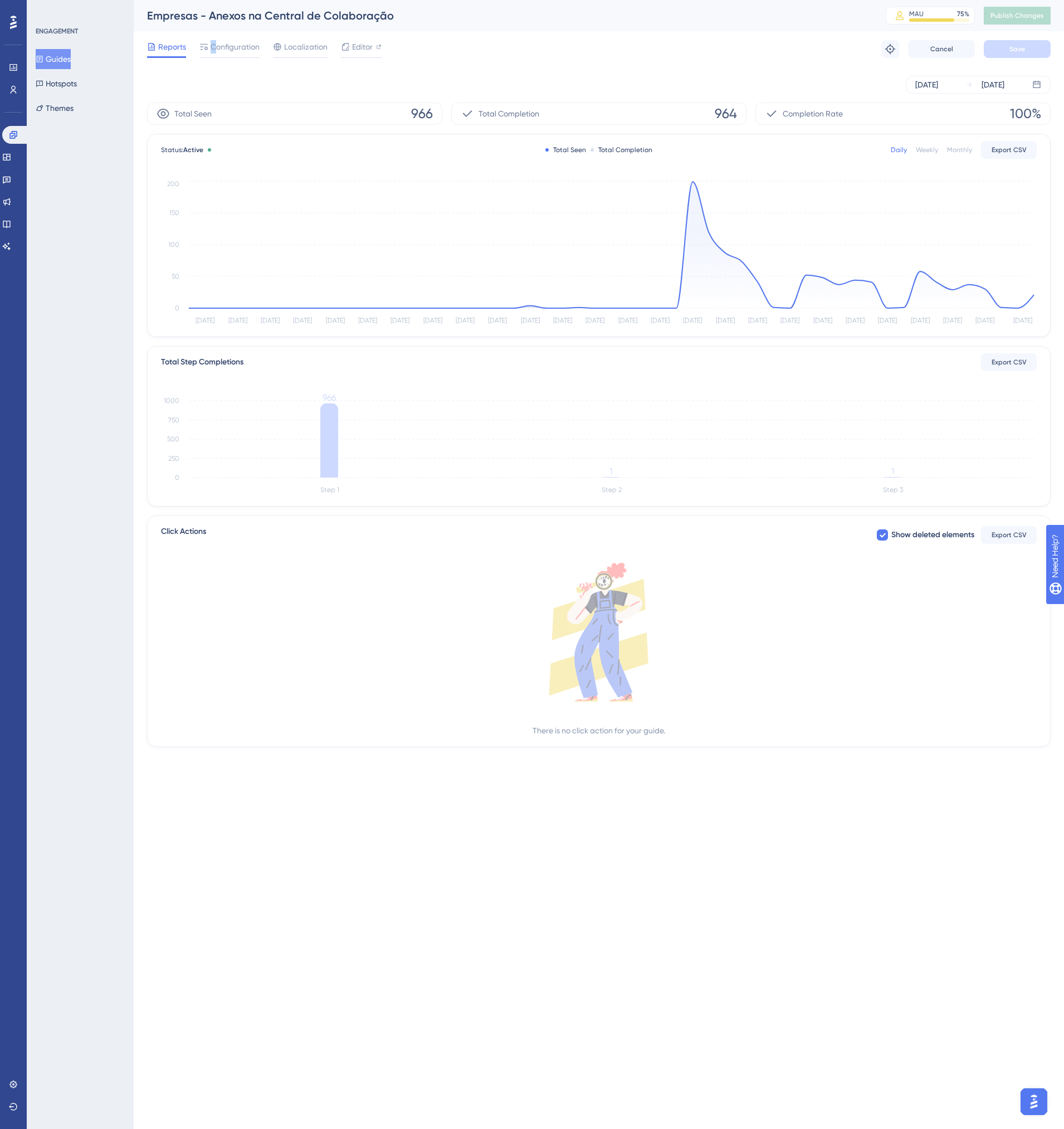
click at [214, 39] on div "Reports Configuration Localization Editor Troubleshoot Cancel Save" at bounding box center [598, 48] width 904 height 35
drag, startPoint x: 214, startPoint y: 39, endPoint x: 219, endPoint y: 44, distance: 7.1
click at [219, 44] on span "Configuration" at bounding box center [235, 46] width 49 height 14
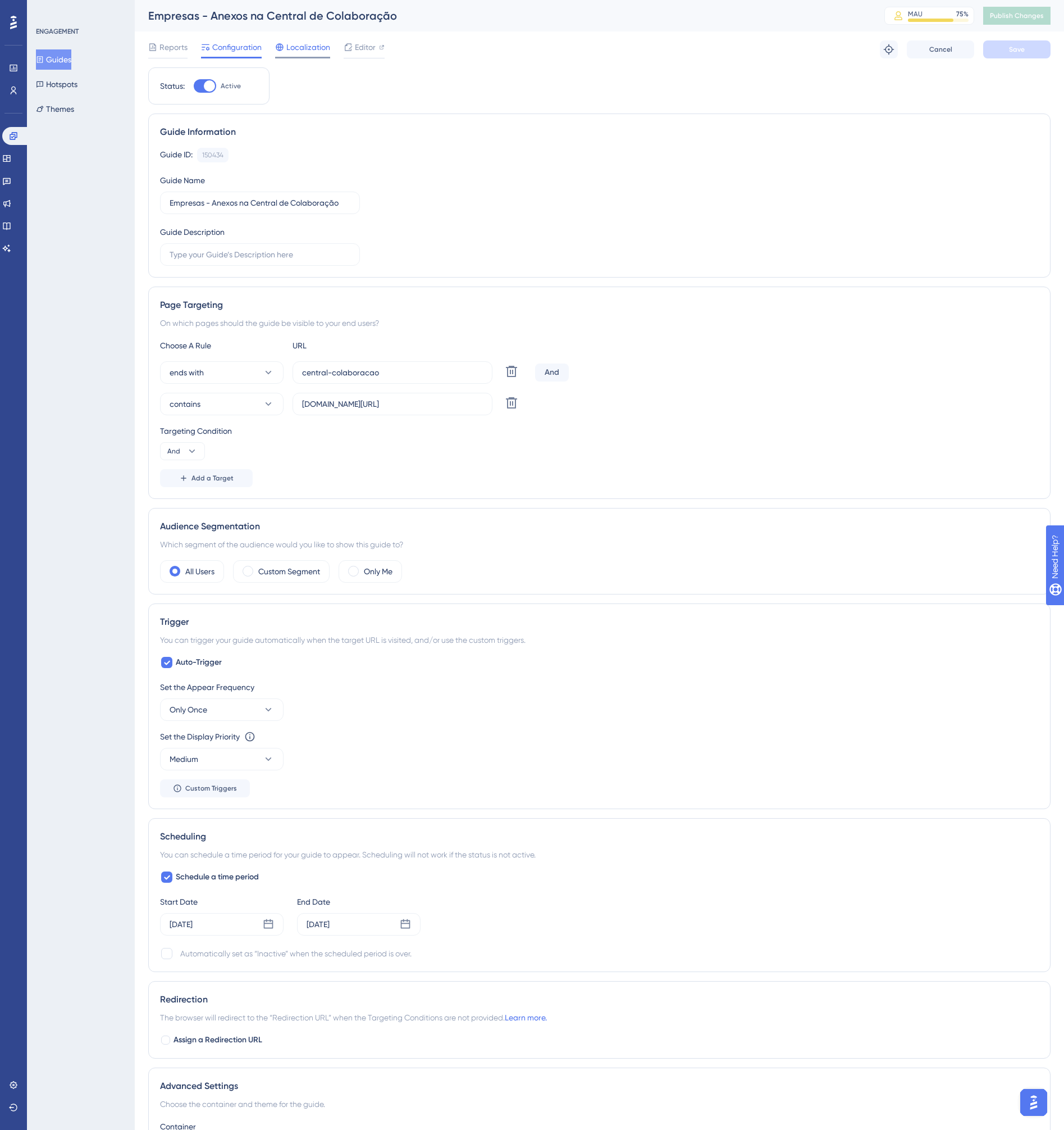
click at [290, 50] on span "Localization" at bounding box center [308, 47] width 43 height 14
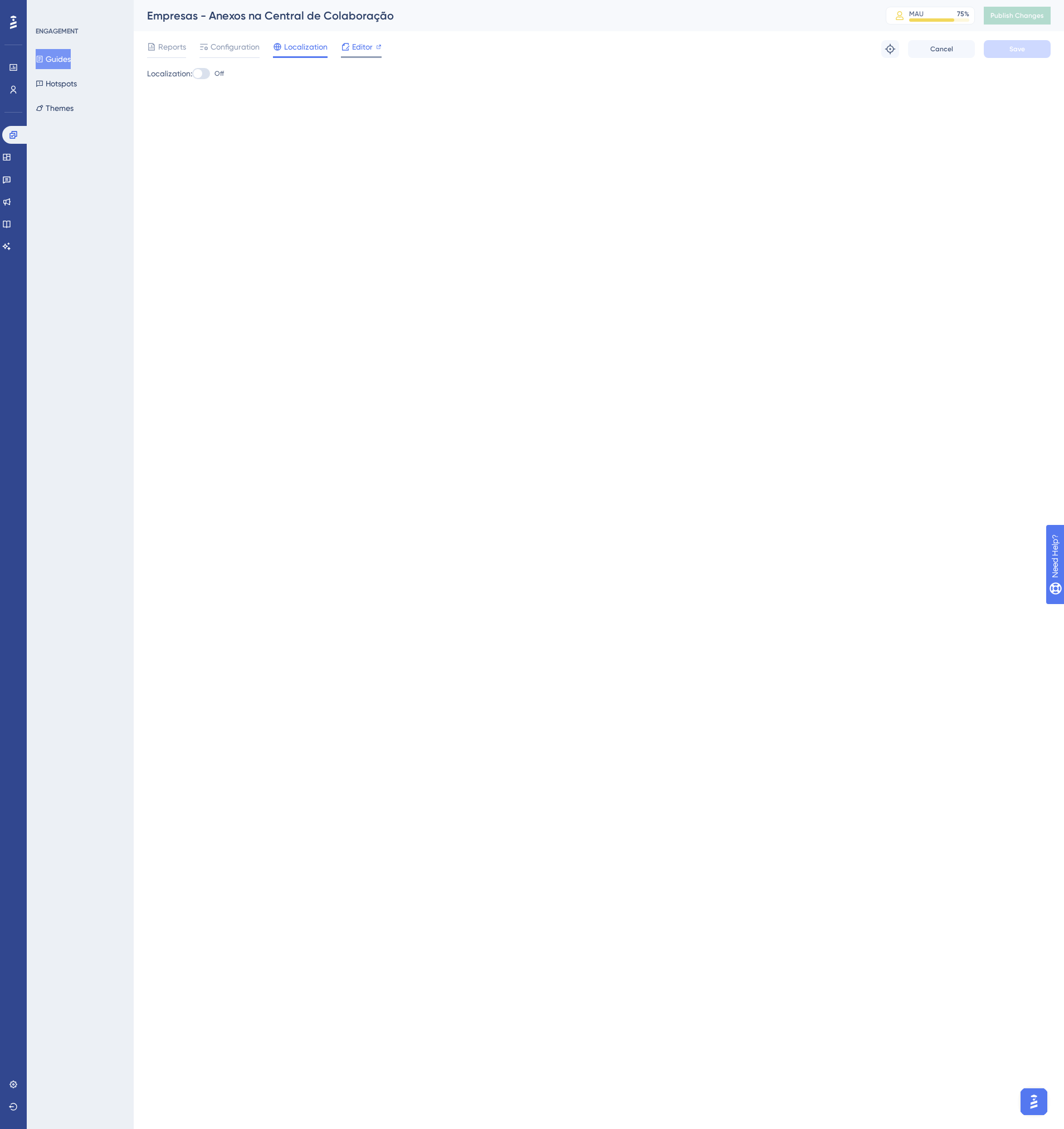
click at [361, 52] on span "Editor" at bounding box center [363, 46] width 21 height 14
click at [234, 44] on span "Configuration" at bounding box center [235, 46] width 49 height 14
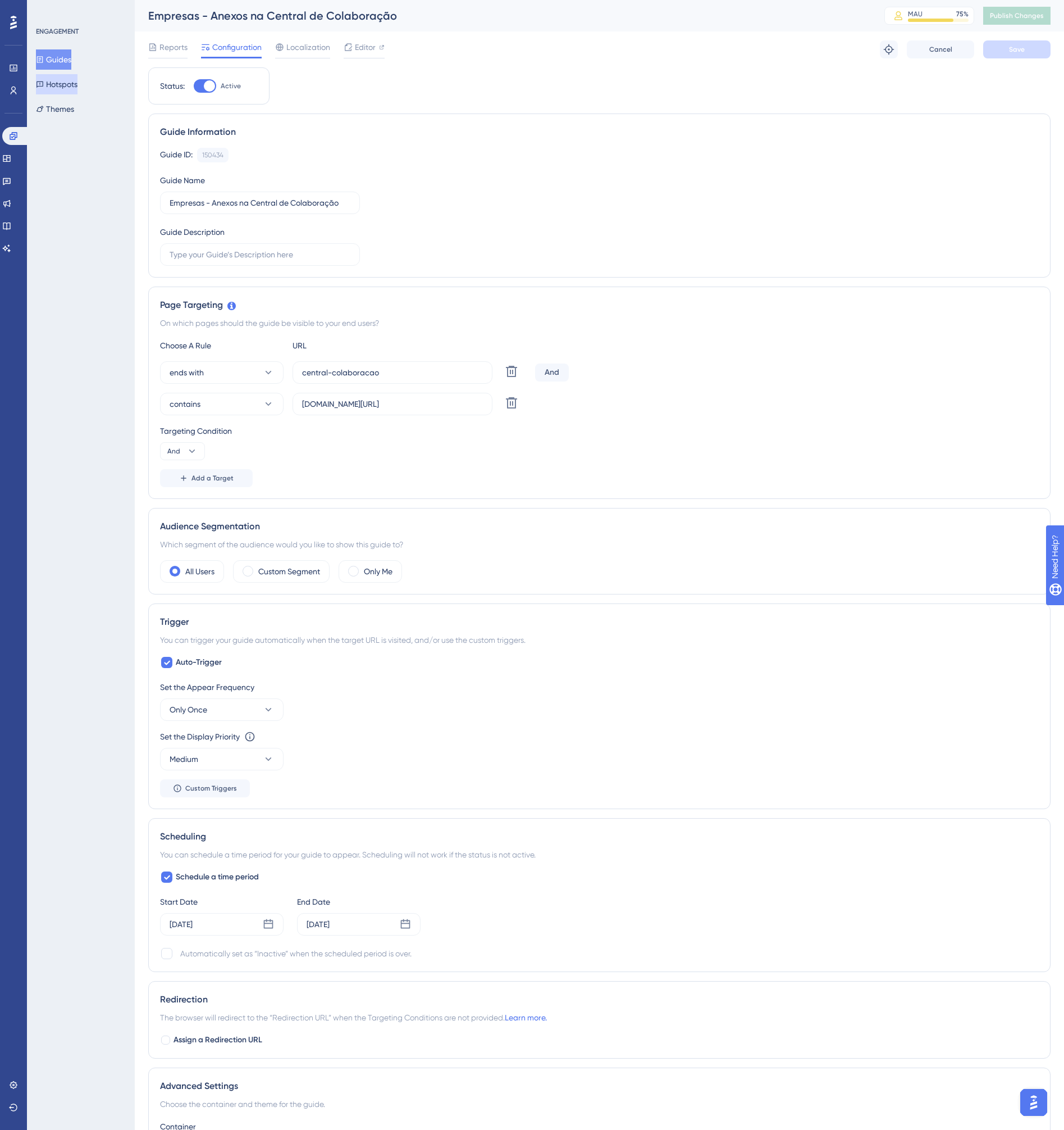
click at [72, 90] on button "Hotspots" at bounding box center [56, 84] width 42 height 20
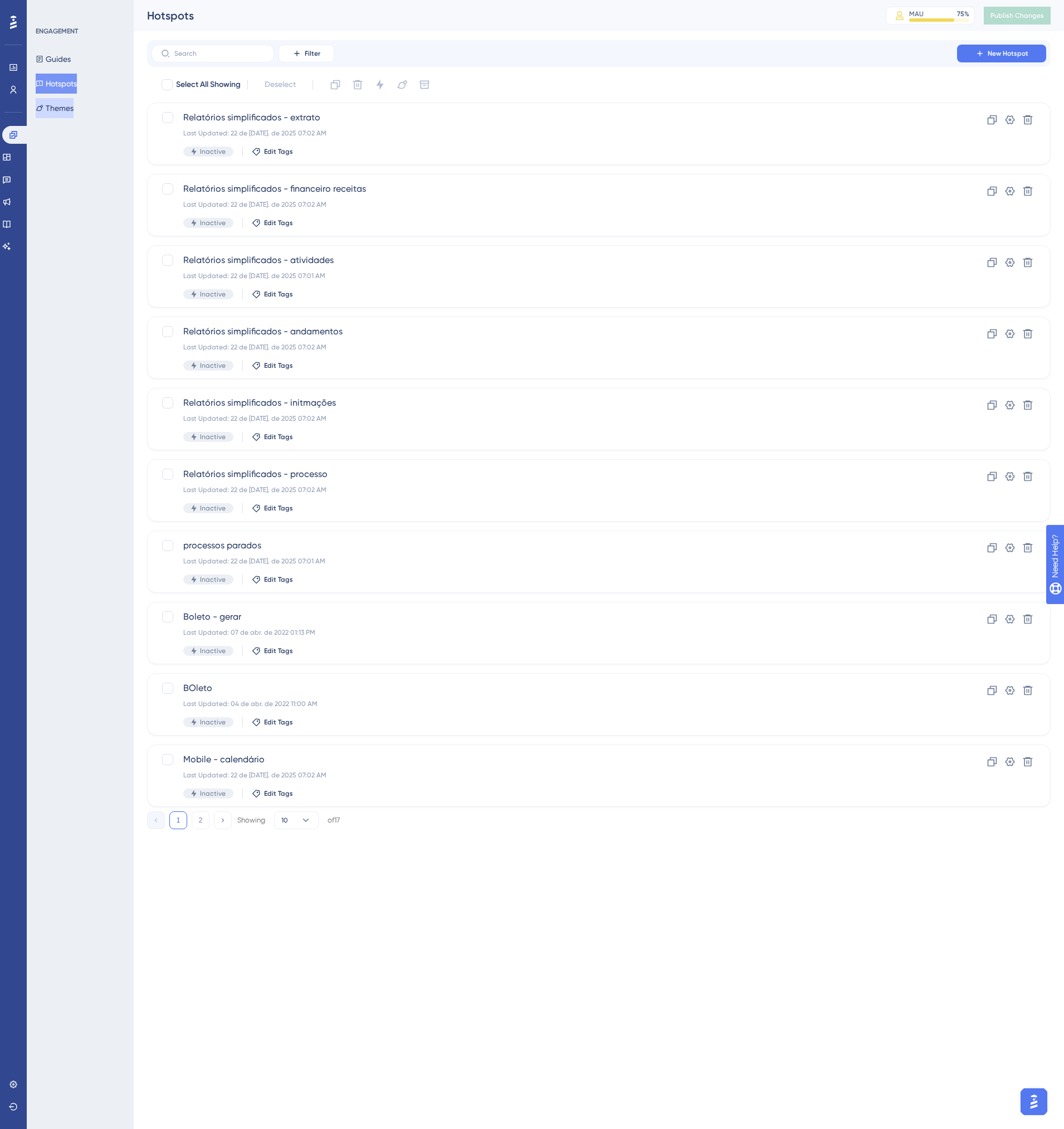
click at [67, 111] on button "Themes" at bounding box center [54, 108] width 38 height 20
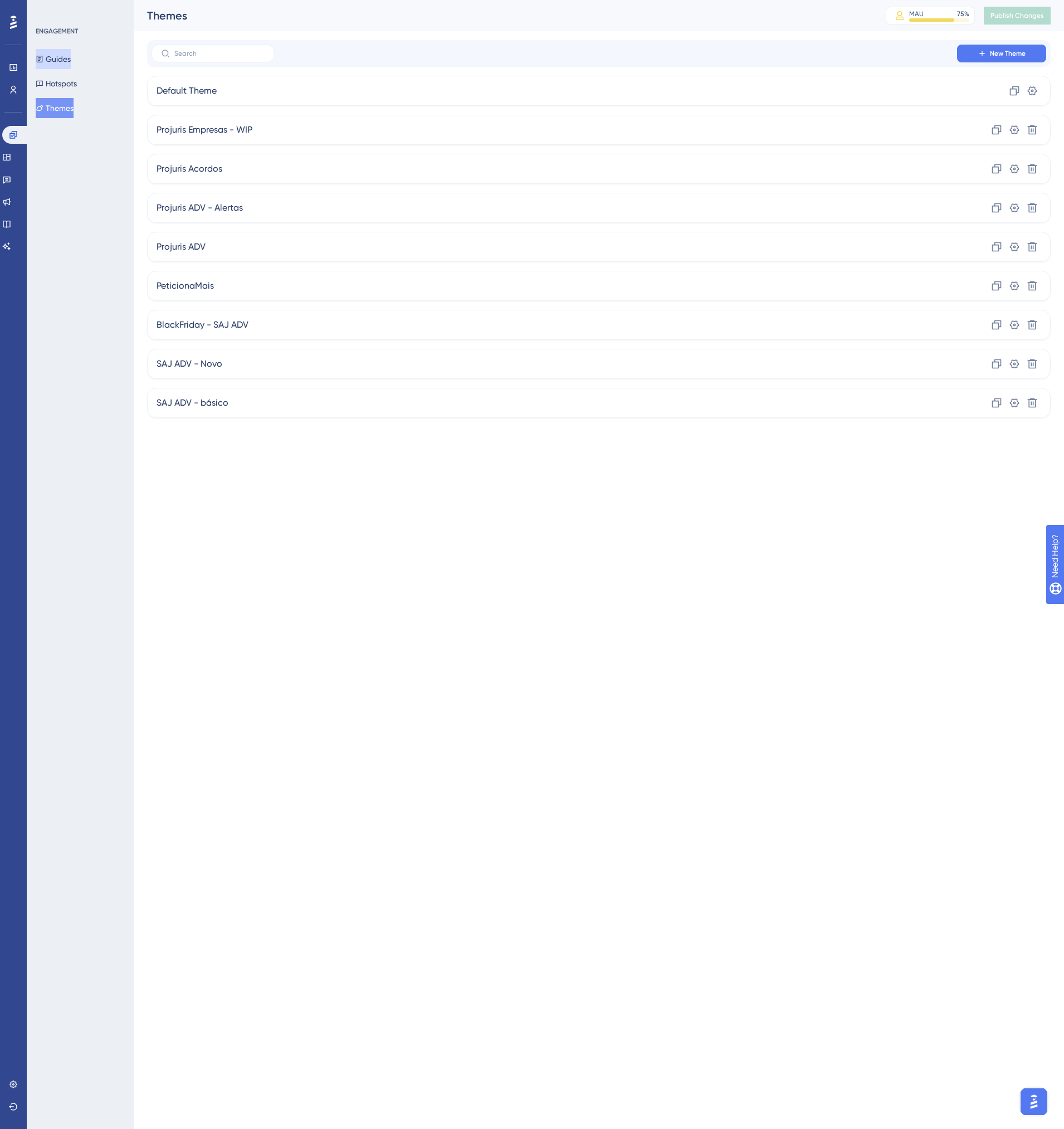
click at [65, 60] on button "Guides" at bounding box center [53, 59] width 35 height 20
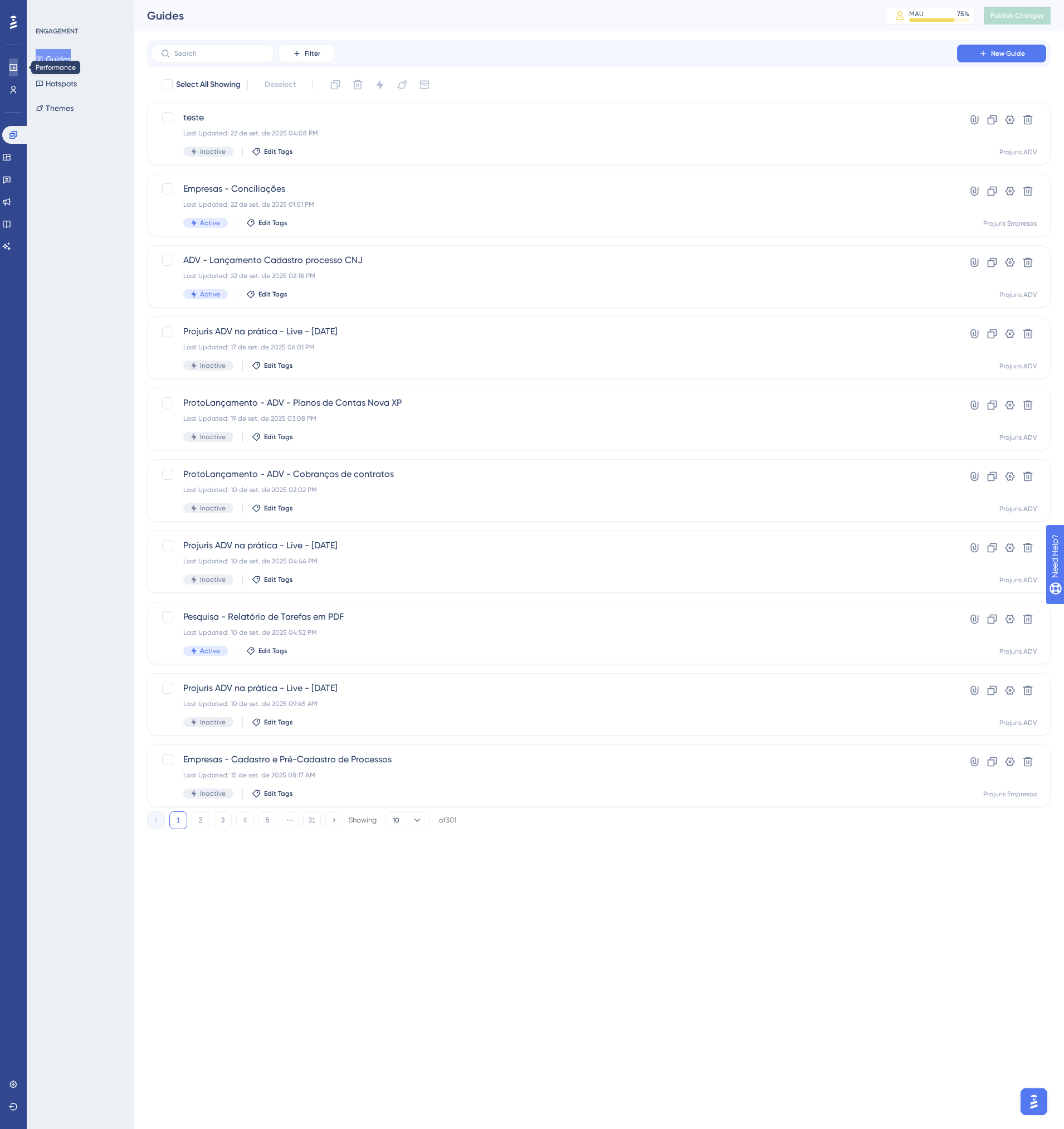
click at [12, 70] on icon at bounding box center [14, 68] width 9 height 9
